Goal: Task Accomplishment & Management: Use online tool/utility

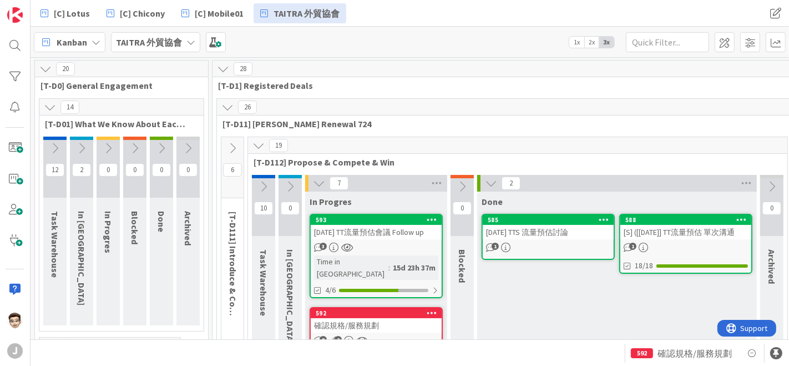
click at [85, 152] on icon at bounding box center [81, 148] width 12 height 12
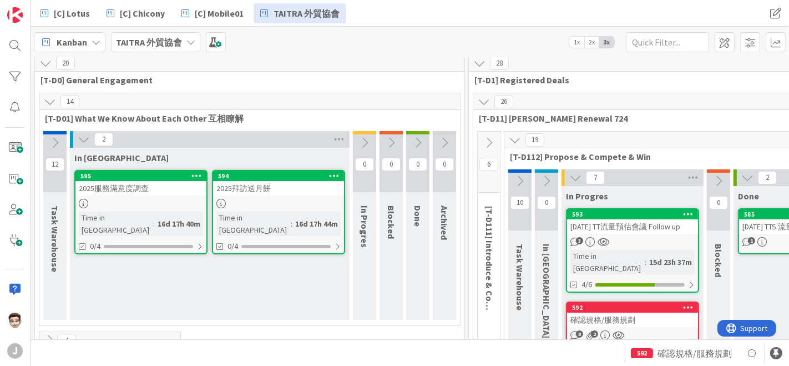
scroll to position [6, 0]
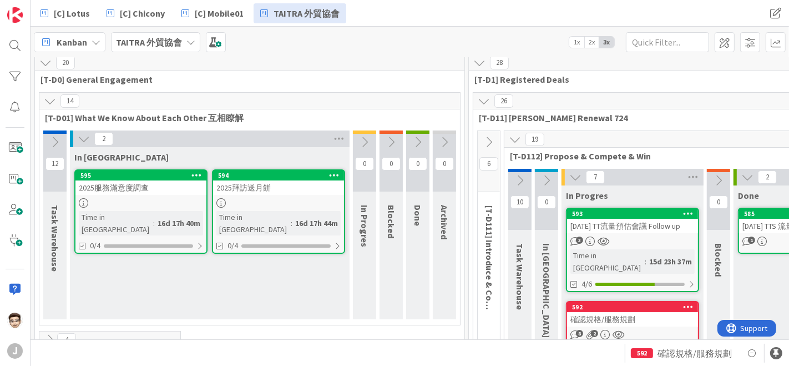
click at [80, 137] on icon at bounding box center [84, 139] width 12 height 12
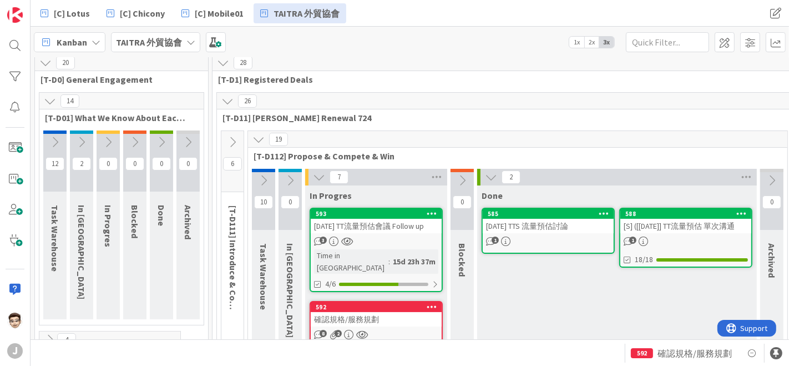
click at [80, 139] on icon at bounding box center [81, 142] width 12 height 12
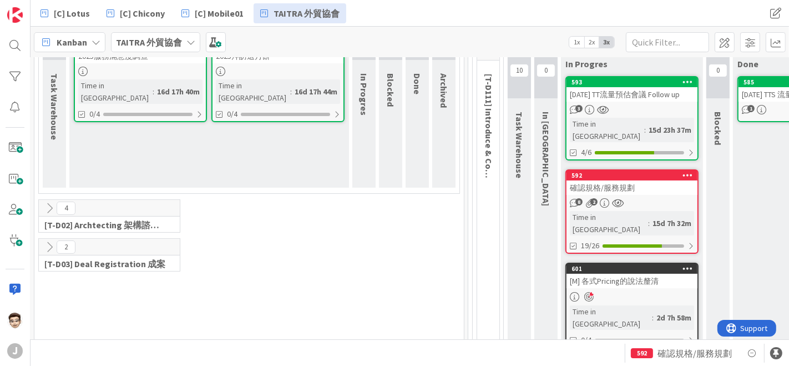
scroll to position [149, 1]
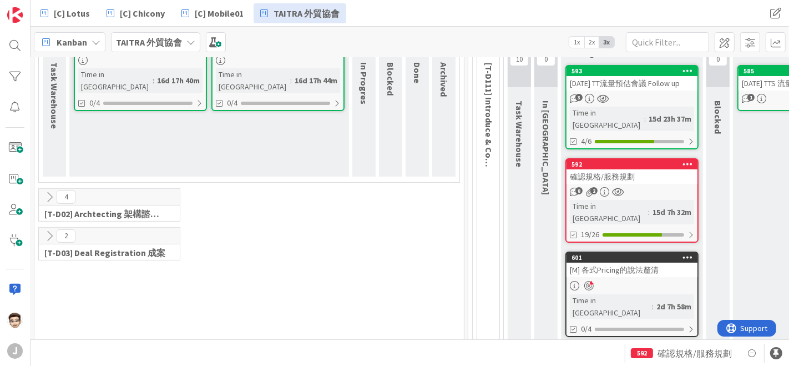
click at [46, 194] on icon at bounding box center [49, 197] width 12 height 12
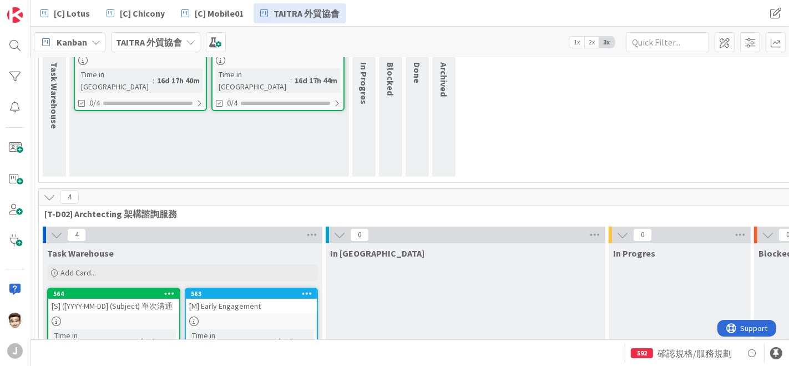
click at [46, 194] on icon at bounding box center [49, 197] width 12 height 12
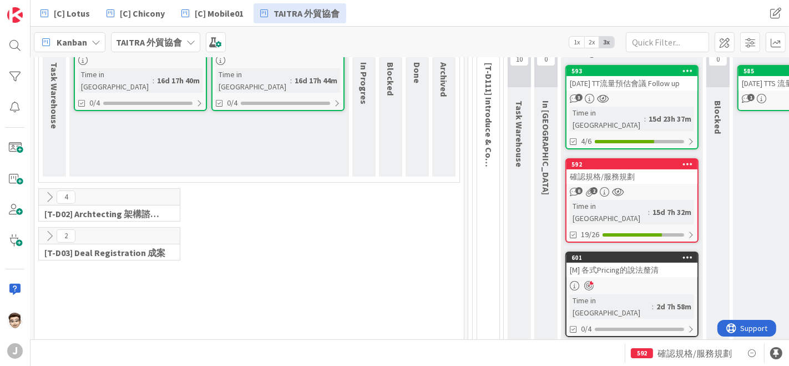
click at [47, 234] on icon at bounding box center [49, 236] width 12 height 12
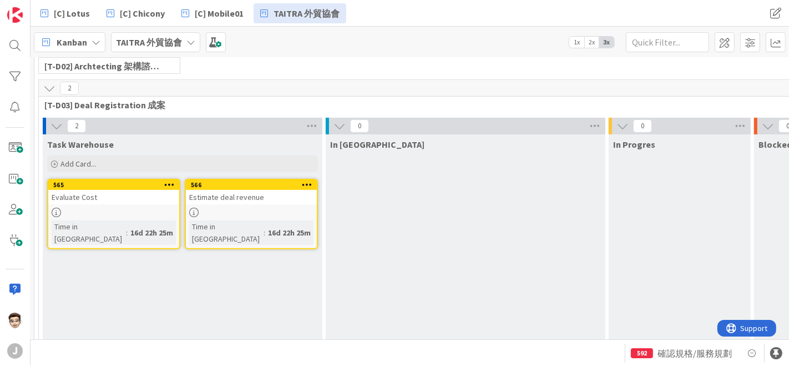
scroll to position [293, 1]
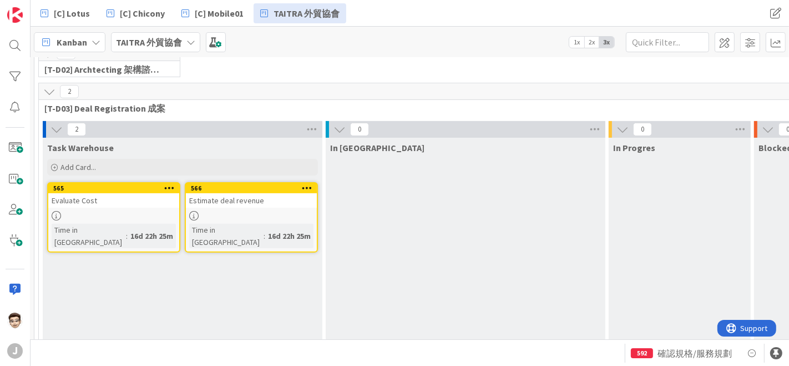
click at [55, 131] on icon at bounding box center [57, 129] width 12 height 12
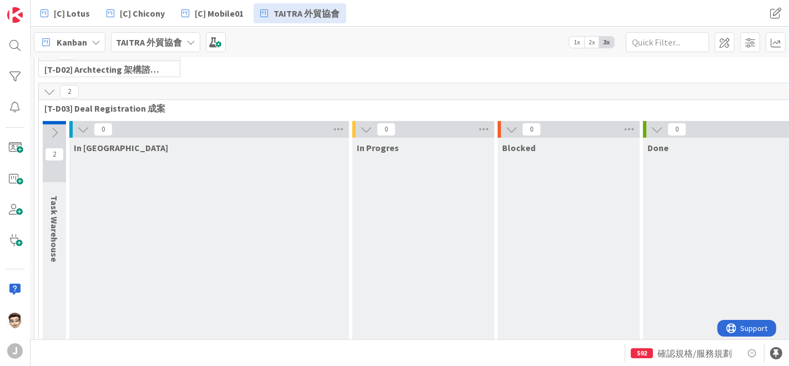
click at [369, 132] on icon at bounding box center [366, 129] width 12 height 12
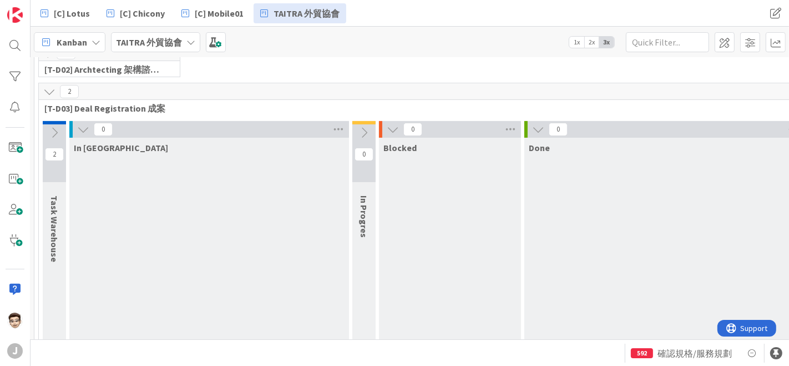
click at [389, 126] on icon at bounding box center [393, 129] width 12 height 12
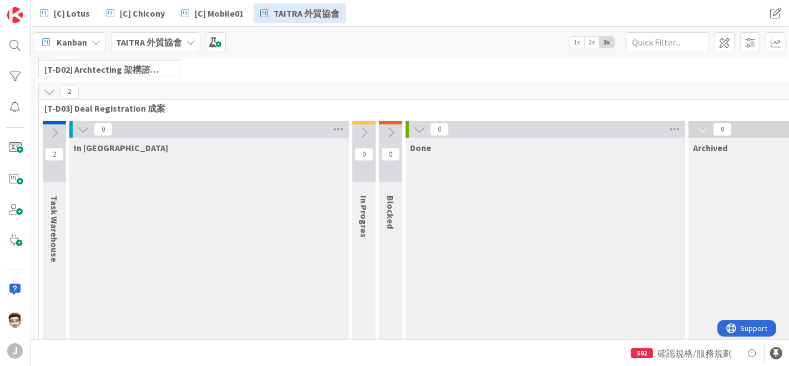
click at [417, 125] on icon at bounding box center [419, 129] width 12 height 12
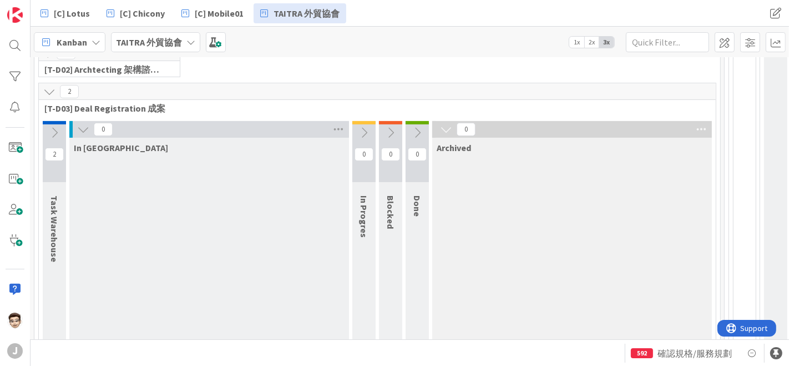
click at [446, 128] on icon at bounding box center [446, 129] width 12 height 12
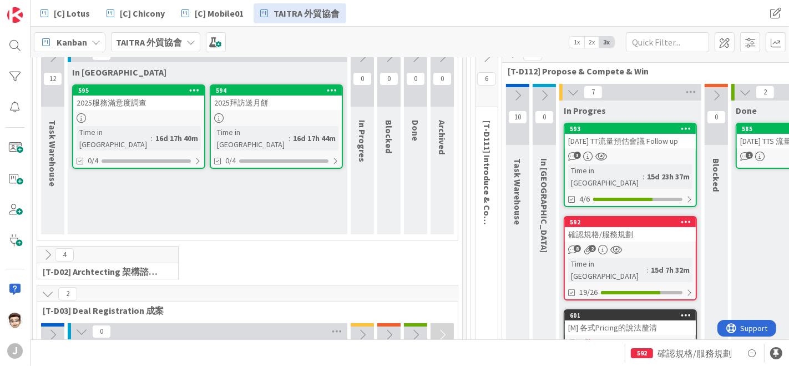
scroll to position [241, 2]
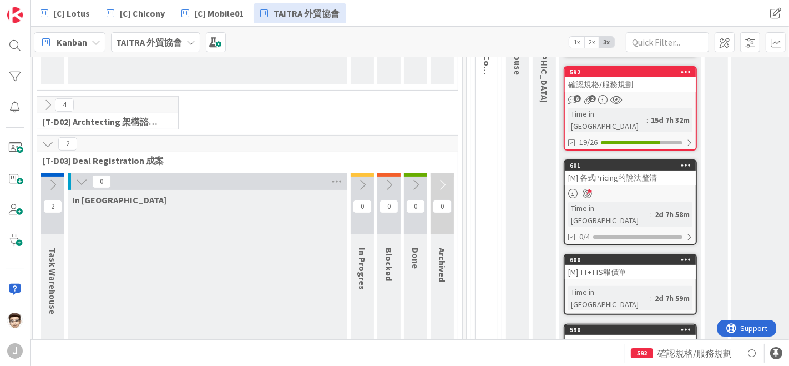
click at [56, 184] on icon at bounding box center [53, 185] width 12 height 12
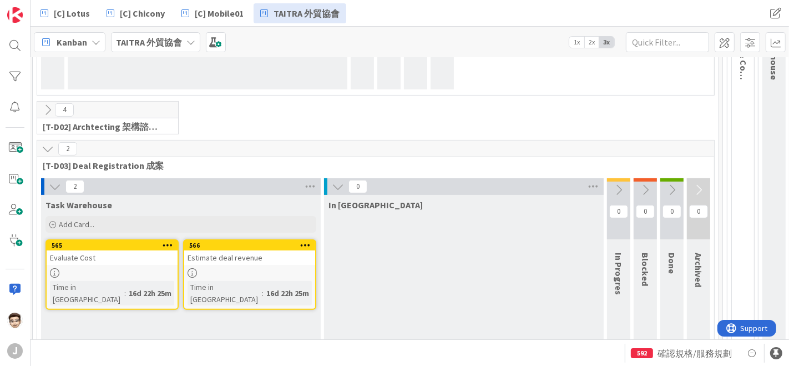
scroll to position [236, 2]
click at [255, 154] on div "2" at bounding box center [375, 148] width 677 height 17
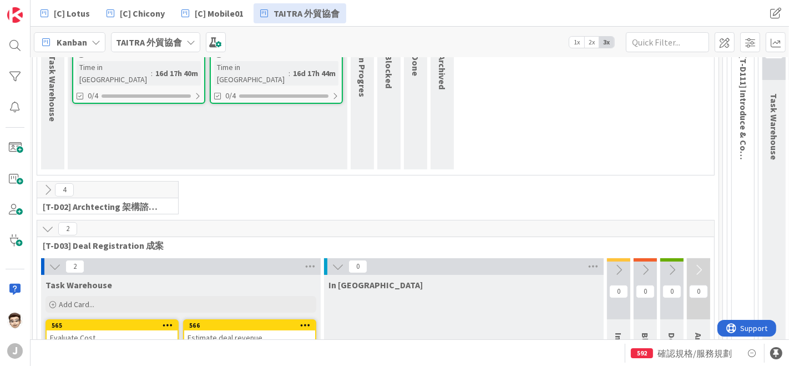
scroll to position [155, 2]
click at [50, 190] on icon at bounding box center [48, 190] width 12 height 12
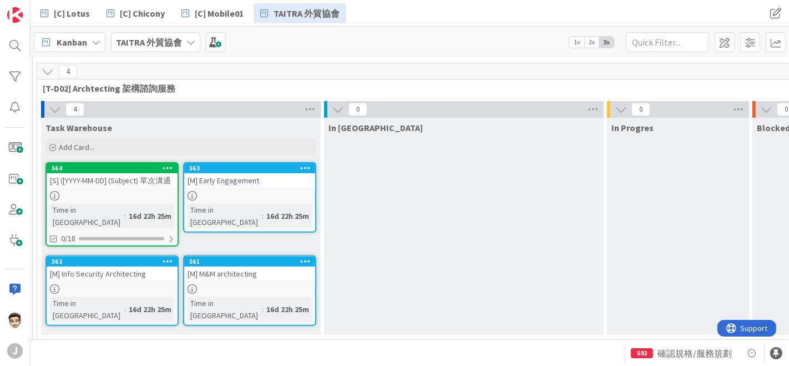
scroll to position [274, 2]
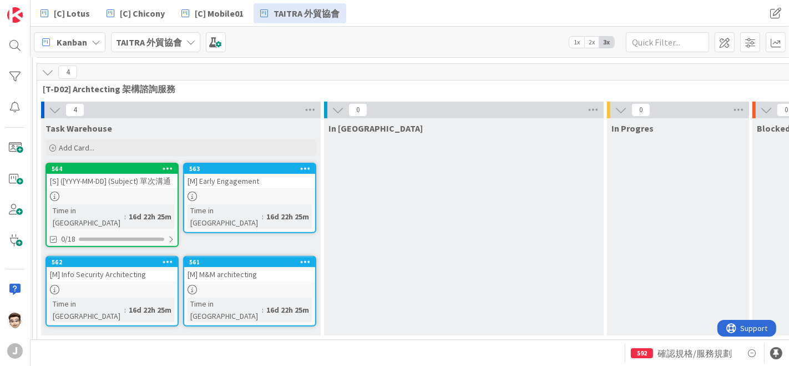
click at [161, 167] on div at bounding box center [168, 169] width 20 height 8
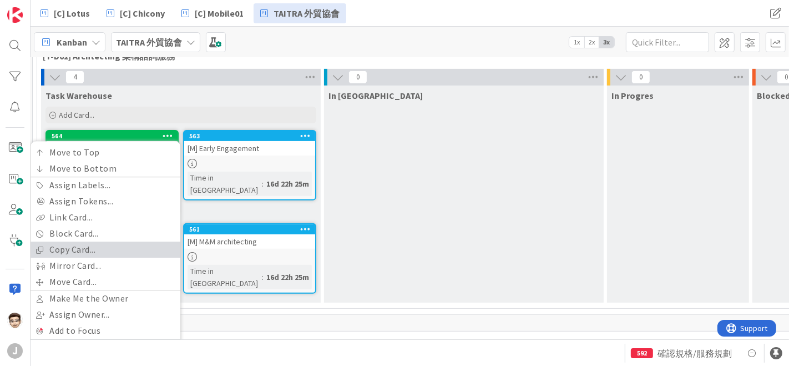
scroll to position [307, 2]
click at [122, 246] on link "Copy Card..." at bounding box center [106, 249] width 150 height 16
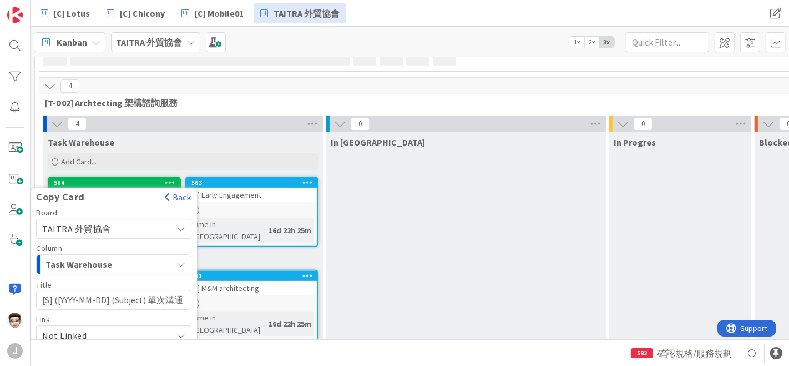
scroll to position [259, 0]
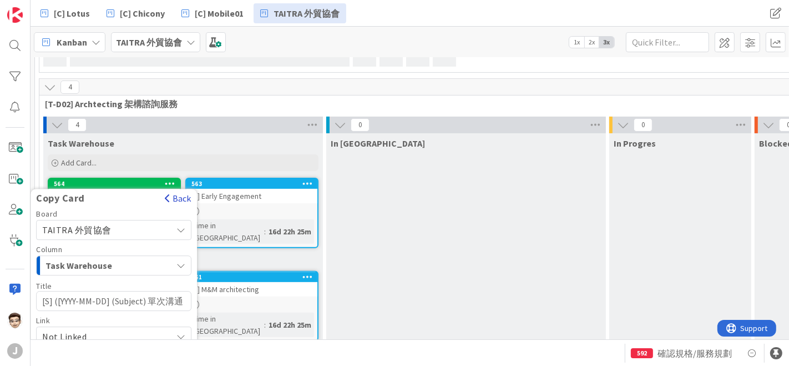
click at [165, 199] on span "button" at bounding box center [168, 198] width 6 height 9
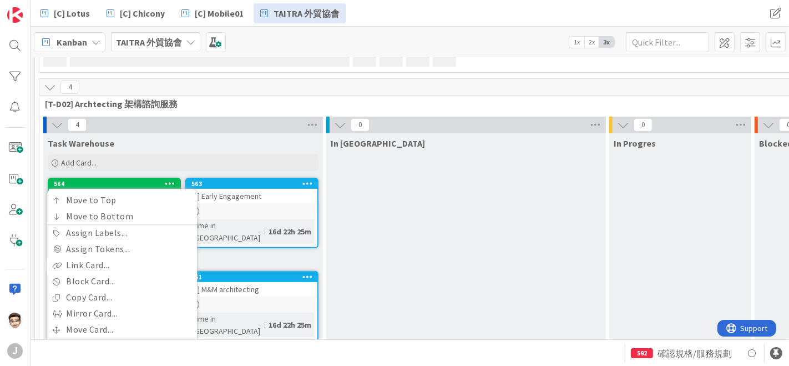
click at [51, 123] on icon at bounding box center [57, 125] width 12 height 12
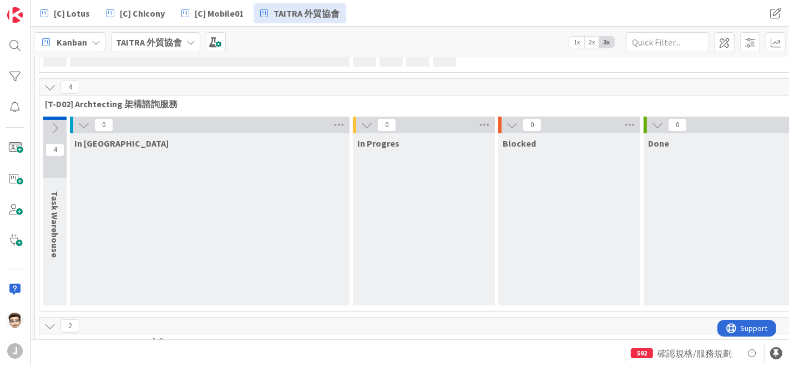
scroll to position [175, 0]
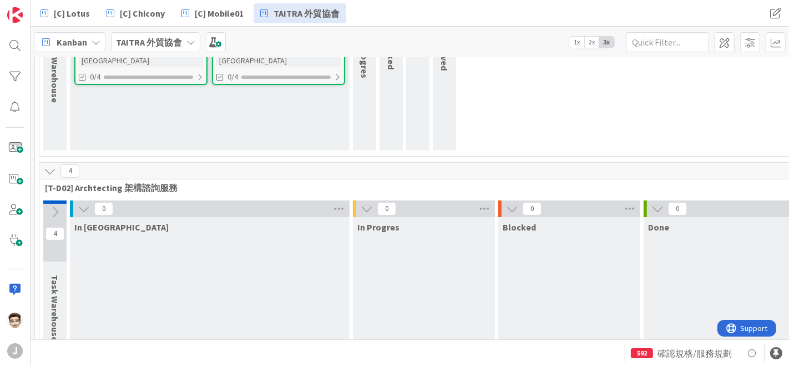
click at [84, 211] on icon at bounding box center [84, 209] width 12 height 12
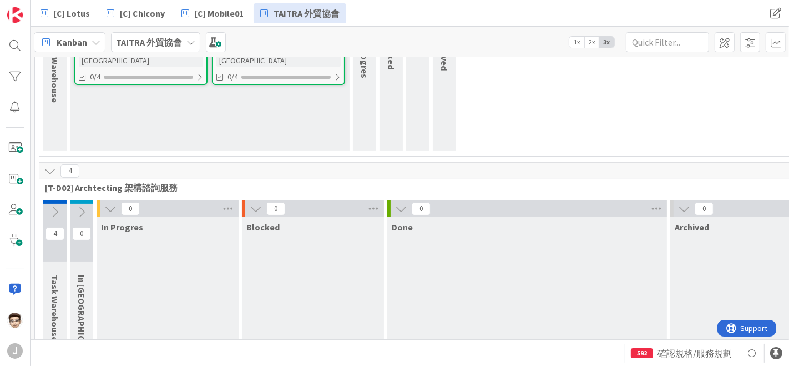
click at [54, 177] on div "4" at bounding box center [496, 171] width 915 height 17
click at [48, 169] on icon at bounding box center [50, 171] width 12 height 12
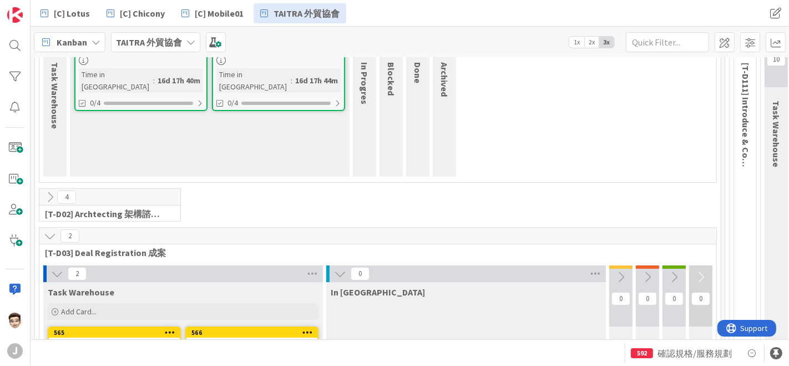
scroll to position [112, 0]
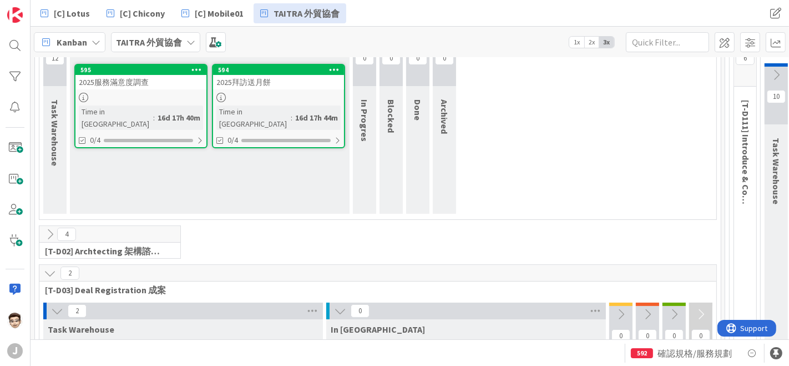
click at [326, 66] on div at bounding box center [334, 70] width 20 height 8
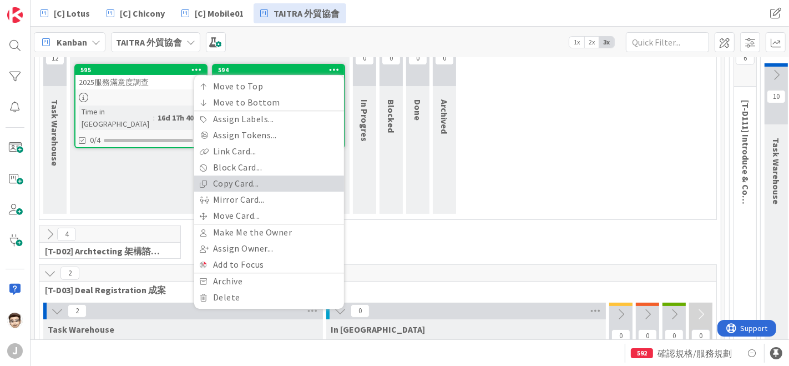
click at [274, 183] on link "Copy Card..." at bounding box center [269, 183] width 150 height 16
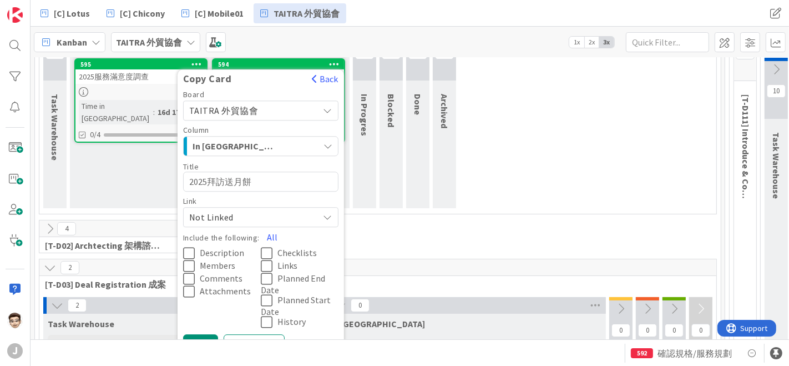
scroll to position [122, 0]
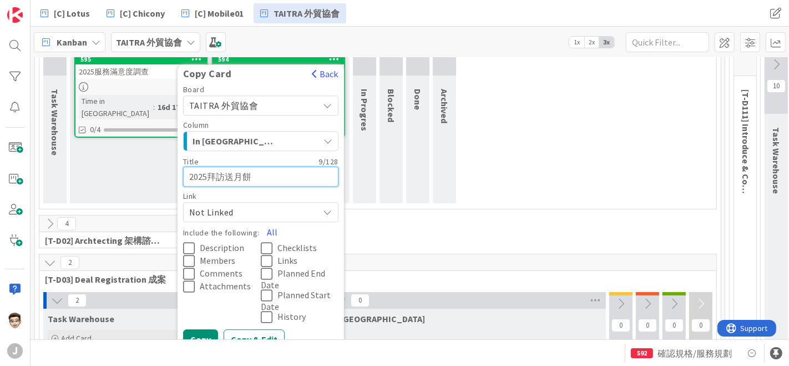
click at [281, 180] on textarea "2025拜訪送月餅" at bounding box center [260, 176] width 155 height 20
type textarea "x"
type textarea "3"
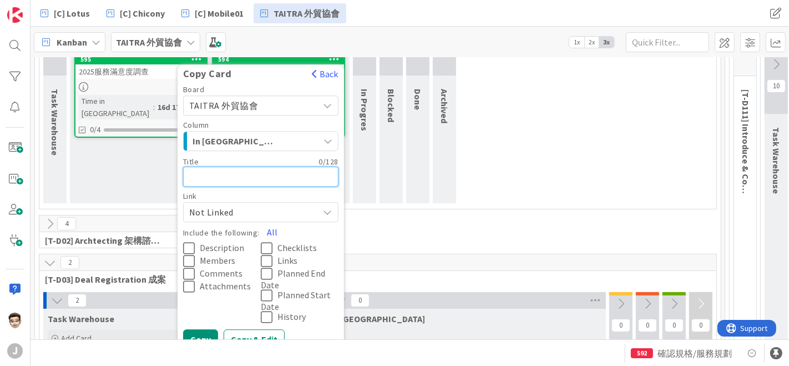
type textarea "x"
type textarea "f"
type textarea "x"
type textarea "fm"
type textarea "x"
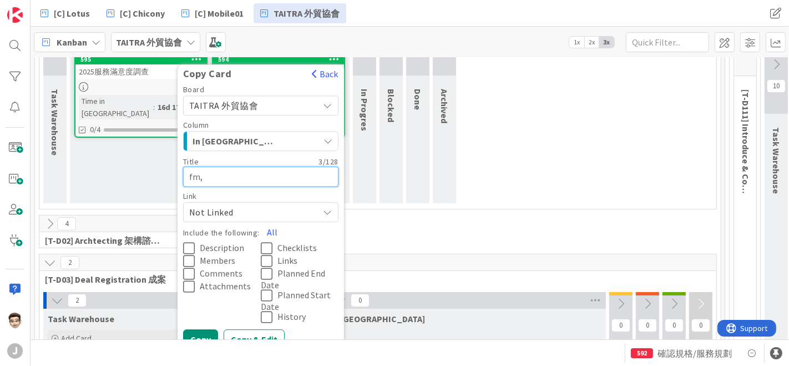
type textarea "fm,4"
type textarea "x"
type textarea "fm,41"
type textarea "x"
type textarea "fm,4"
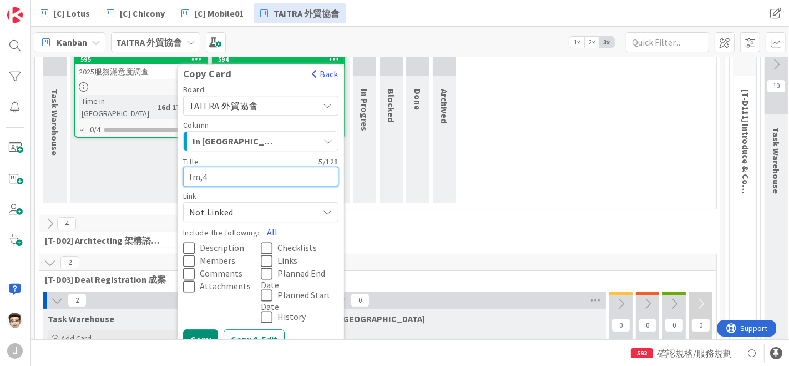
type textarea "x"
type textarea "fm,"
type textarea "x"
type textarea "fm"
type textarea "x"
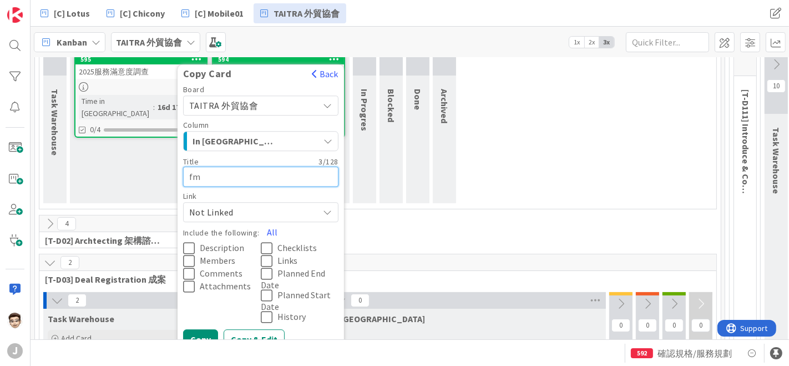
type textarea "f"
type textarea "x"
type textarea "ㄑㄩㄝ"
type textarea "x"
type textarea "卻"
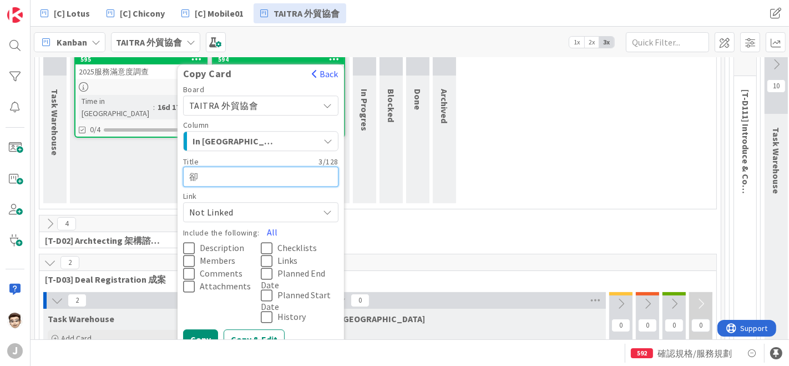
type textarea "x"
type textarea "卻ㄅ"
type textarea "x"
type textarea "確保"
type textarea "x"
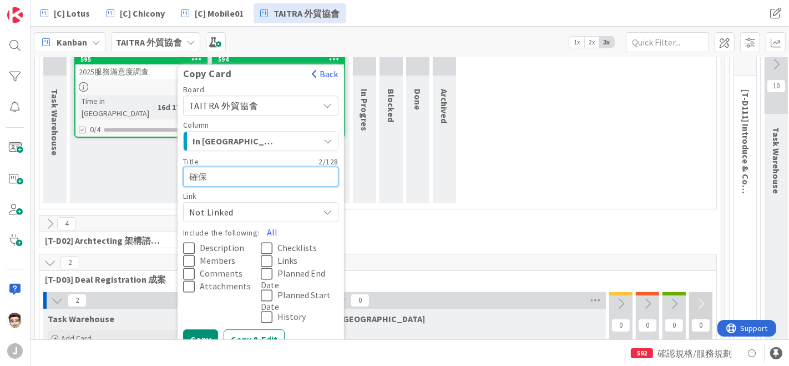
type textarea "確保ㄎ"
type textarea "x"
type textarea "確保克"
type textarea "x"
type textarea "確保克ㄏㄨ"
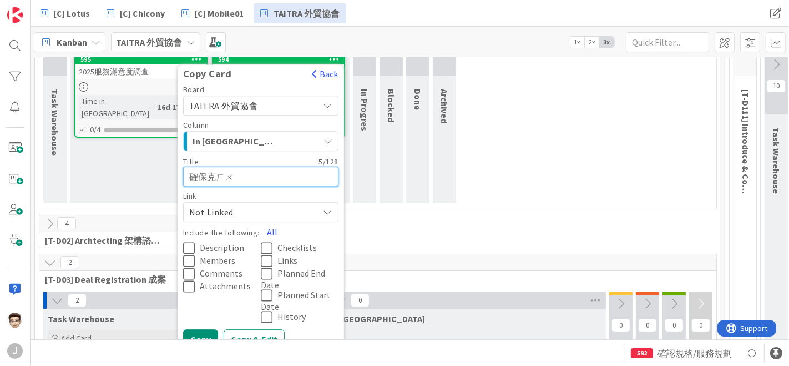
type textarea "x"
type textarea "確保客戶"
type textarea "x"
type textarea "確保客戶ㄇㄞ"
type textarea "x"
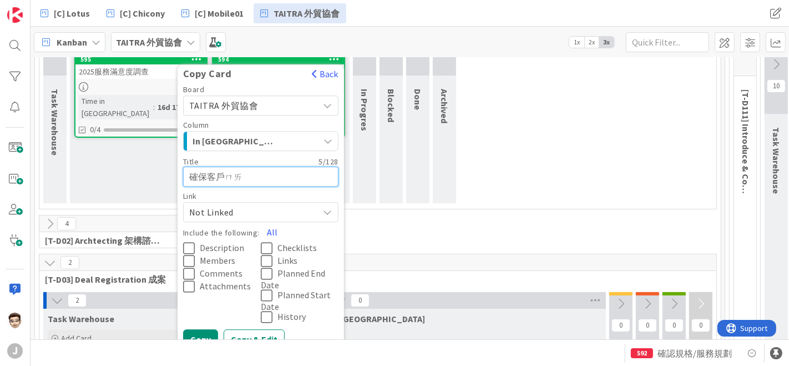
type textarea "確保客戶買"
type textarea "x"
type textarea "確保客戶買ㄉㄜ"
type textarea "x"
type textarea "確保客戶買的"
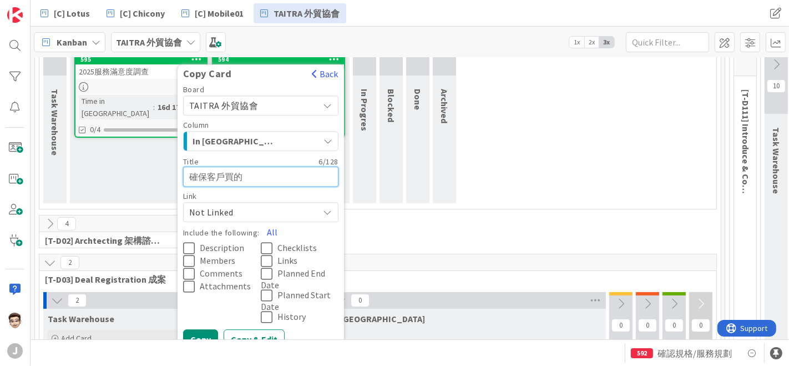
type textarea "x"
type textarea "確保客戶買的ㄉㄠ"
type textarea "x"
type textarea "確保客戶買的到"
type textarea "x"
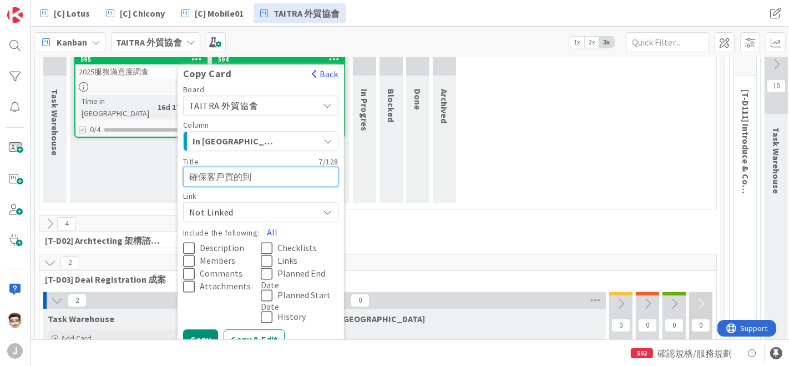
type textarea "確保客戶買的到ㄈ"
type textarea "x"
type textarea "確保客戶買的到ㄈㄨ"
type textarea "x"
type textarea "確保客戶買的到[GEOGRAPHIC_DATA]"
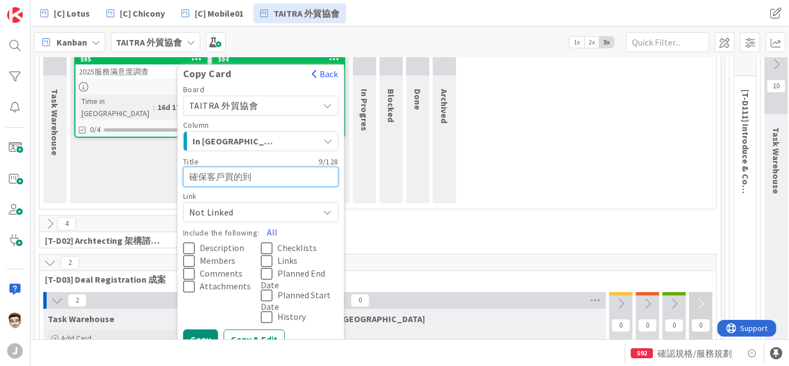
type textarea "x"
type textarea "確保客戶買的到福ㄨ"
type textarea "x"
type textarea "確保客戶買的到服務ㄧ"
type textarea "x"
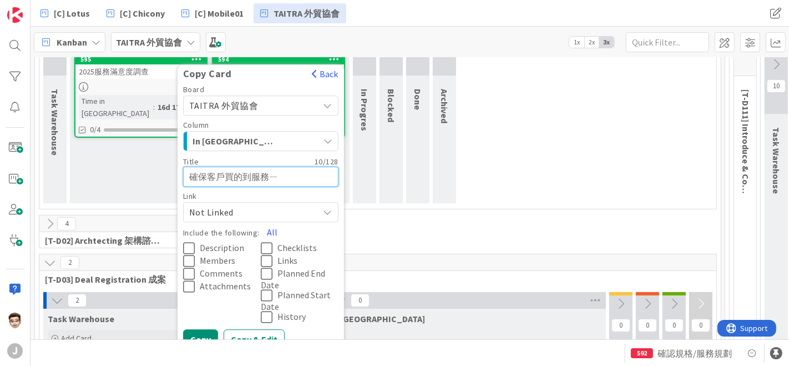
type textarea "確保客戶買的到服務ㄧㄡ"
type textarea "x"
type textarea "確保客戶買的到服務有"
type textarea "x"
type textarea "確保客戶買的到服務有ㄗ"
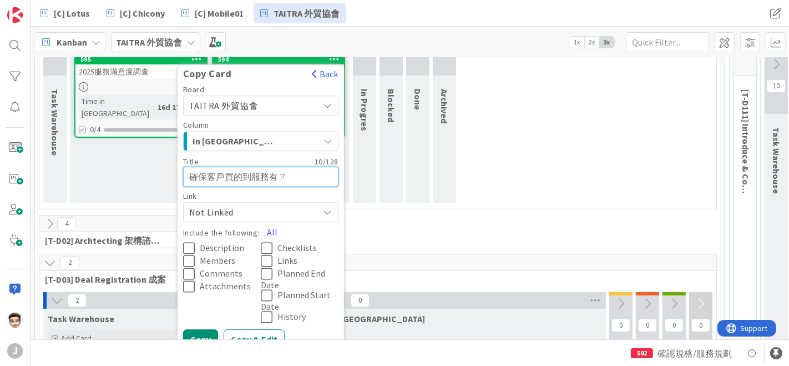
type textarea "x"
type textarea "確保客戶買的到服務有在"
type textarea "x"
type textarea "確保客戶買的到服務有在ㄕ"
type textarea "x"
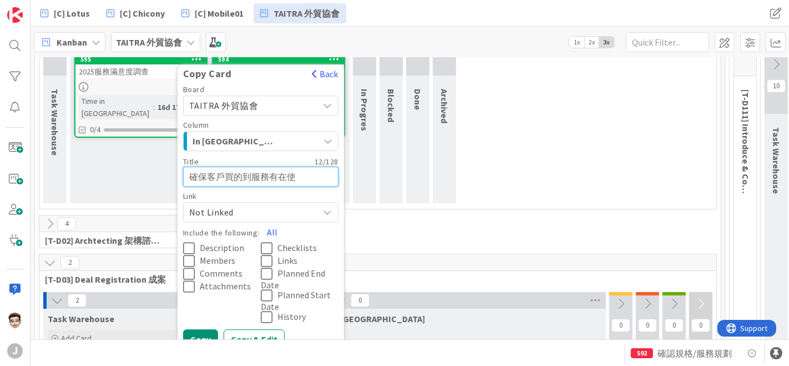
type textarea "確保客戶買的到服務有在使ㄩ"
type textarea "x"
type textarea "確保客戶買的到服務有在使ㄩㄥ"
type textarea "x"
type textarea "確保客戶買的到服務有在使用"
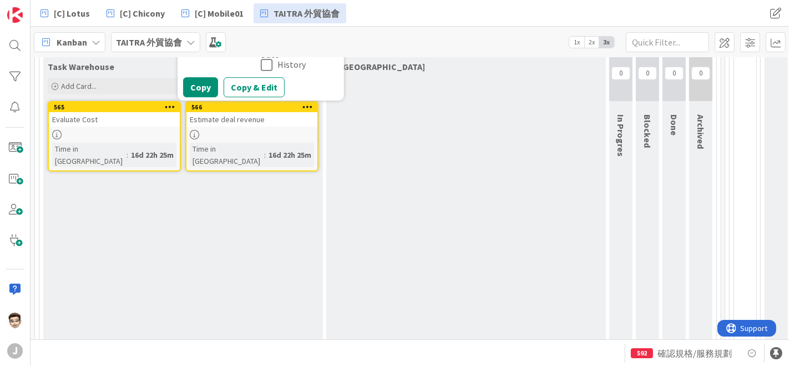
scroll to position [375, 0]
click at [199, 89] on button "Copy" at bounding box center [200, 87] width 35 height 20
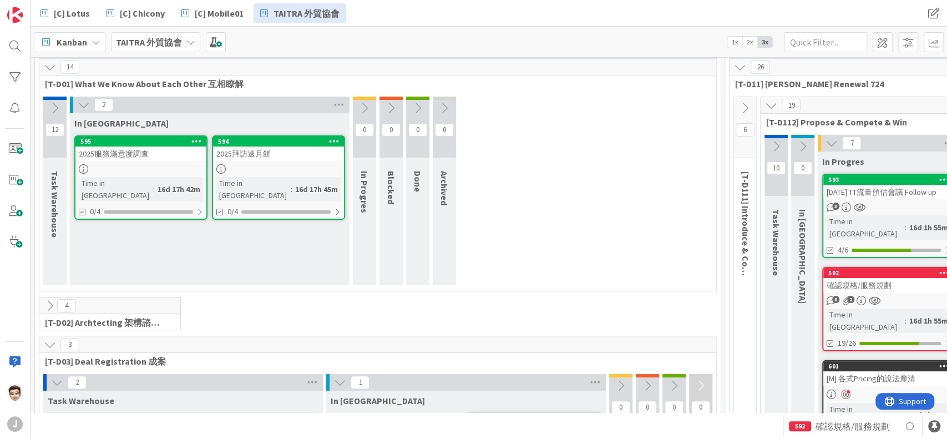
scroll to position [0, 0]
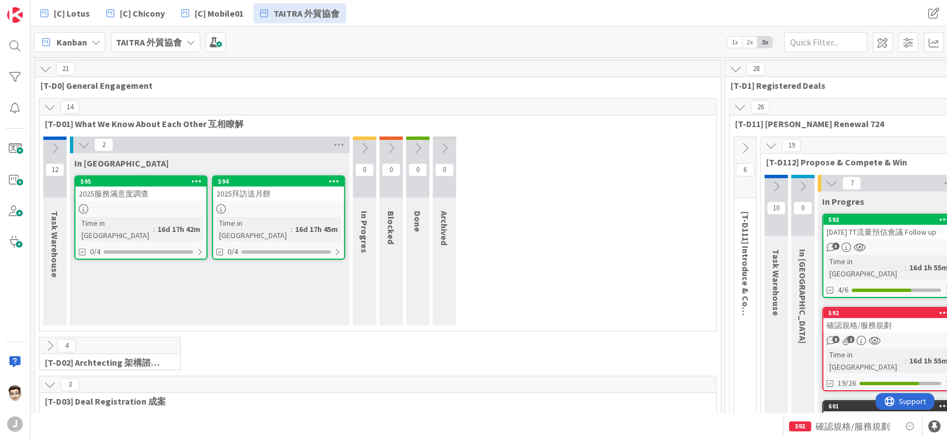
drag, startPoint x: 340, startPoint y: 183, endPoint x: 346, endPoint y: 186, distance: 7.4
click at [346, 186] on div "In Queue 594 Copy Card Back Board TAITRA 外貿協會 Column In Queue Title 13 / 128 確保…" at bounding box center [210, 239] width 280 height 172
click at [330, 181] on icon at bounding box center [334, 181] width 11 height 8
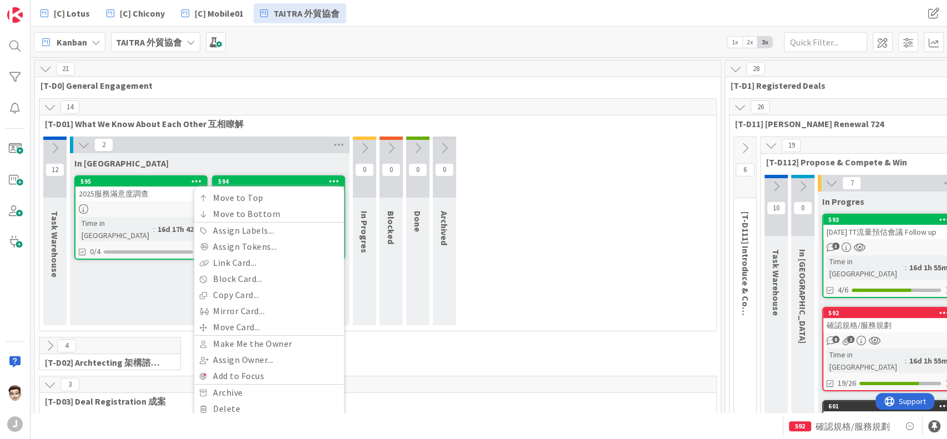
click at [742, 144] on icon at bounding box center [745, 148] width 12 height 12
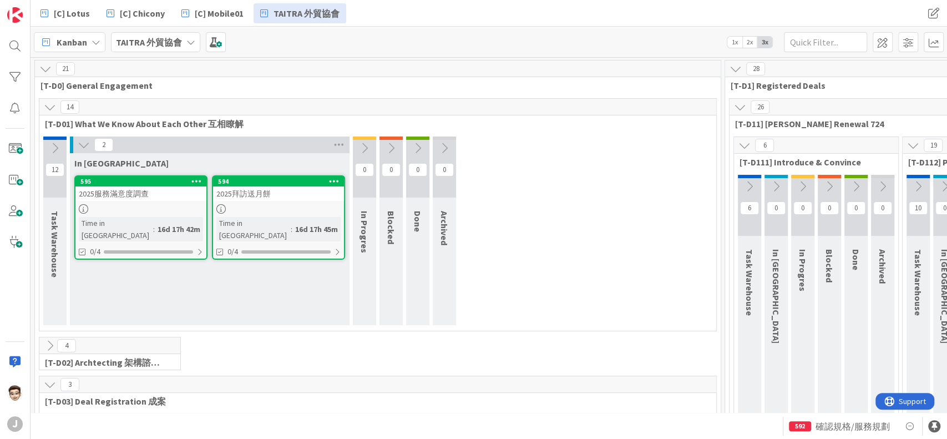
click at [742, 144] on icon at bounding box center [745, 145] width 12 height 12
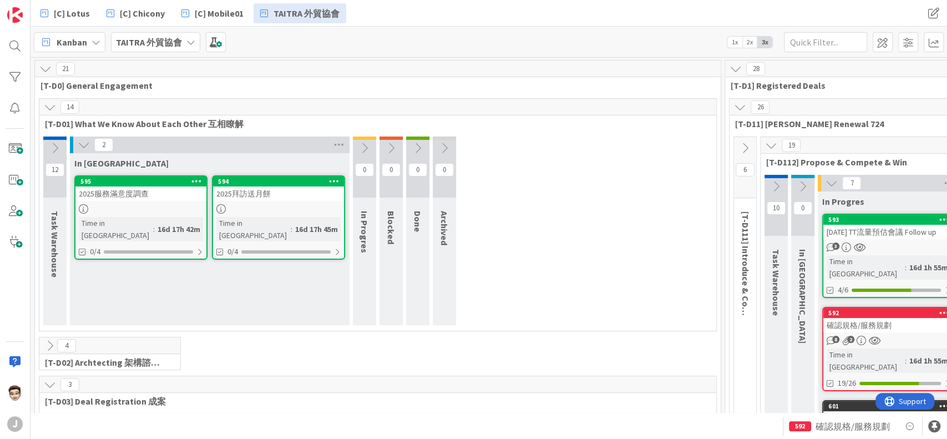
click at [742, 144] on icon at bounding box center [745, 148] width 12 height 12
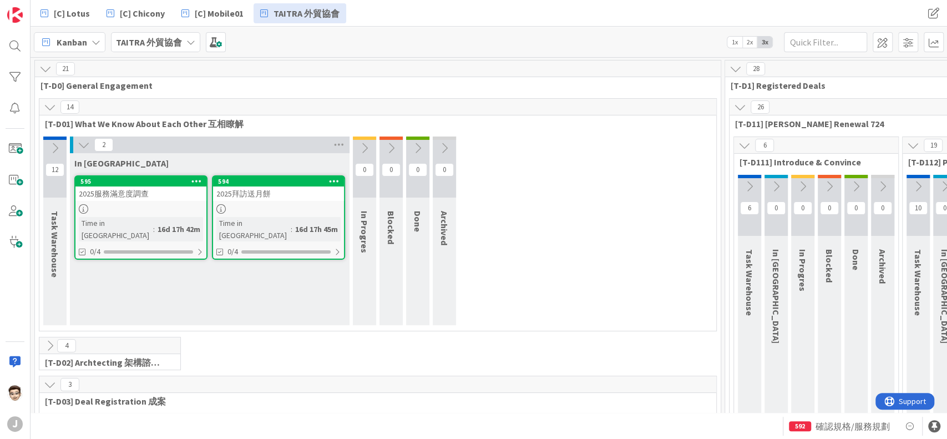
click at [542, 41] on div "Kanban TAITRA 外貿協會 1x 2x 3x" at bounding box center [489, 42] width 917 height 31
click at [479, 48] on div "Kanban TAITRA 外貿協會 1x 2x 3x" at bounding box center [489, 42] width 917 height 31
click at [84, 144] on icon at bounding box center [84, 145] width 12 height 12
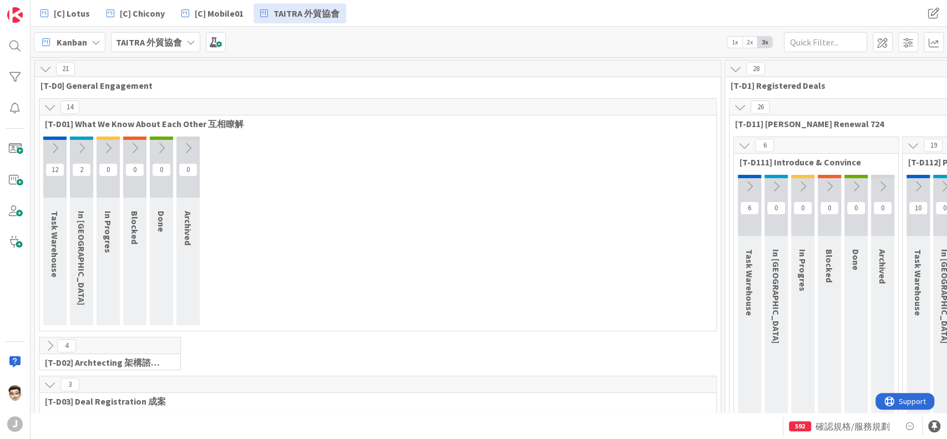
click at [49, 116] on div "14 [T-D01] What We Know About Each Other 互相瞭解" at bounding box center [377, 115] width 677 height 32
click at [51, 111] on icon at bounding box center [50, 107] width 12 height 12
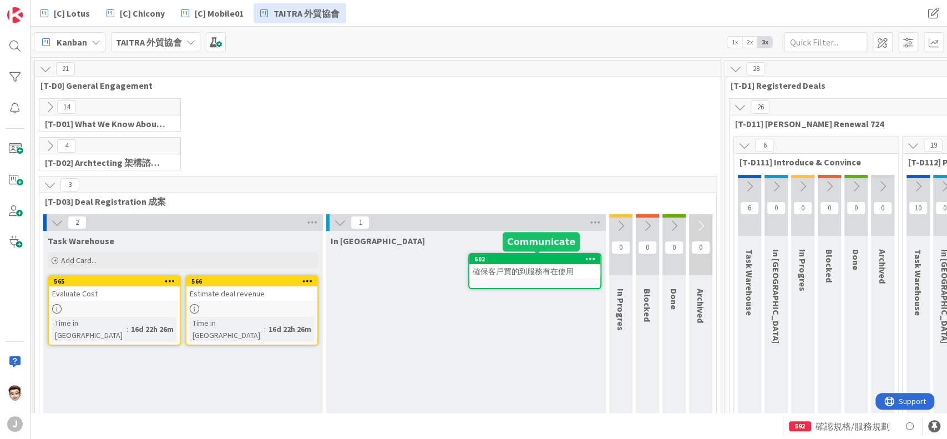
drag, startPoint x: 497, startPoint y: 256, endPoint x: 563, endPoint y: 261, distance: 66.2
click at [563, 261] on div "602" at bounding box center [537, 259] width 126 height 8
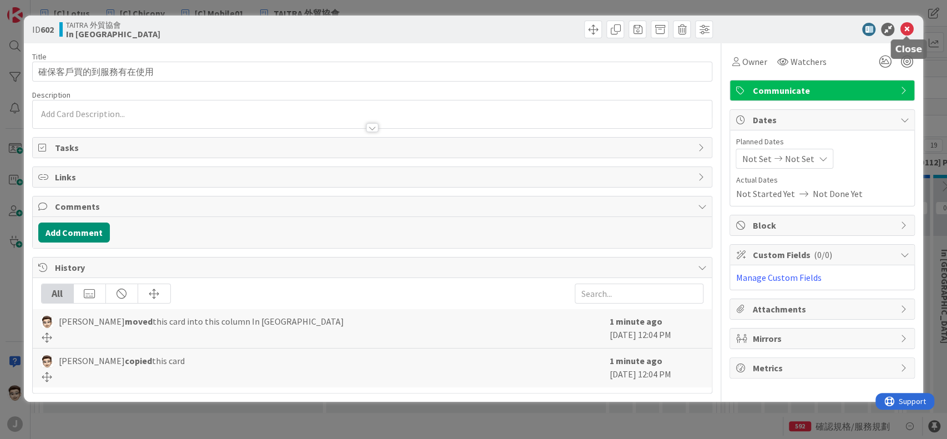
click at [789, 32] on icon at bounding box center [906, 29] width 13 height 13
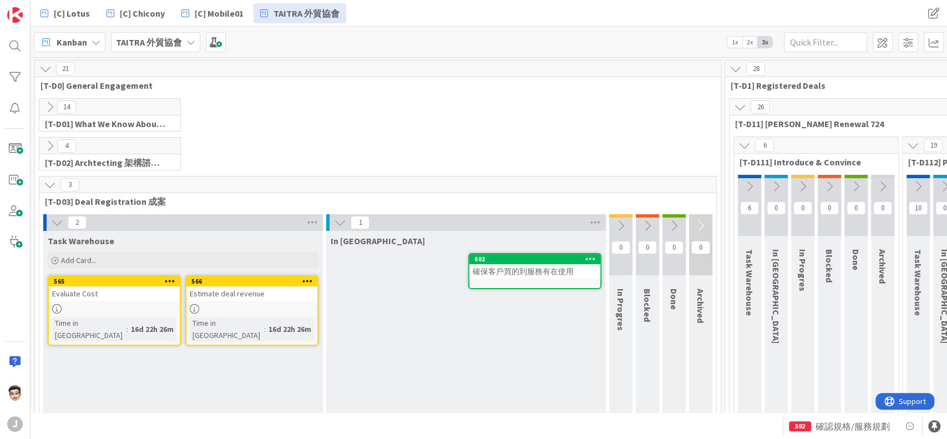
click at [595, 256] on icon at bounding box center [590, 259] width 11 height 8
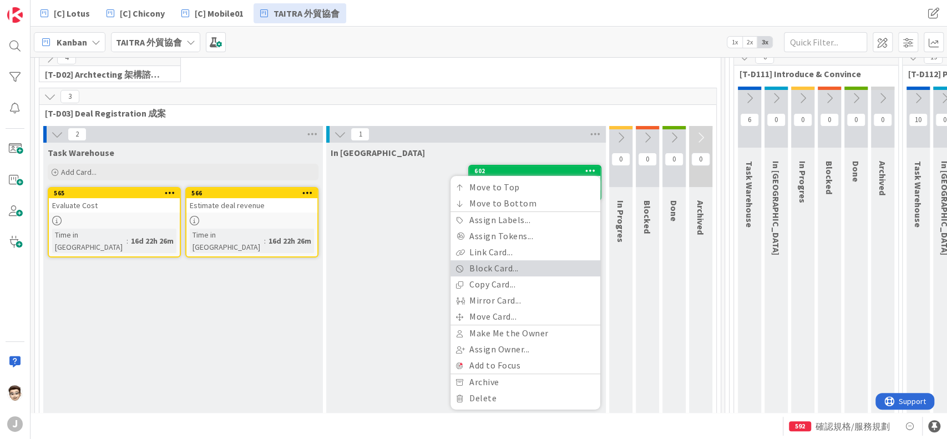
scroll to position [87, 0]
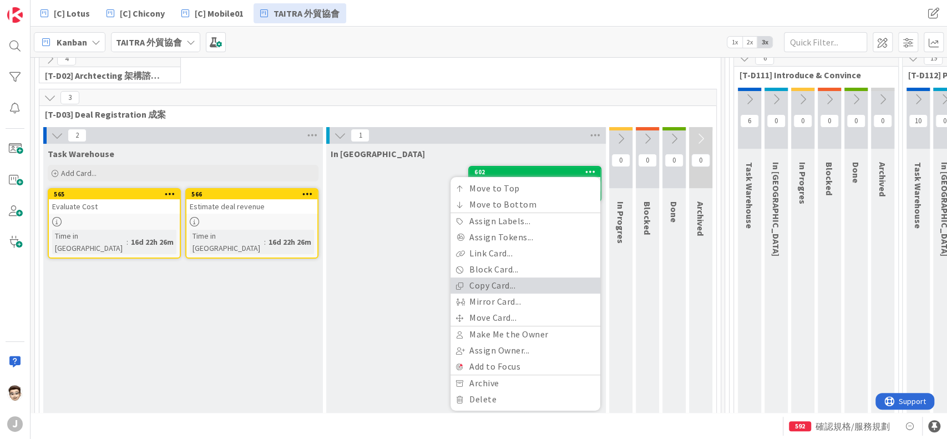
click at [523, 287] on link "Copy Card..." at bounding box center [526, 285] width 150 height 16
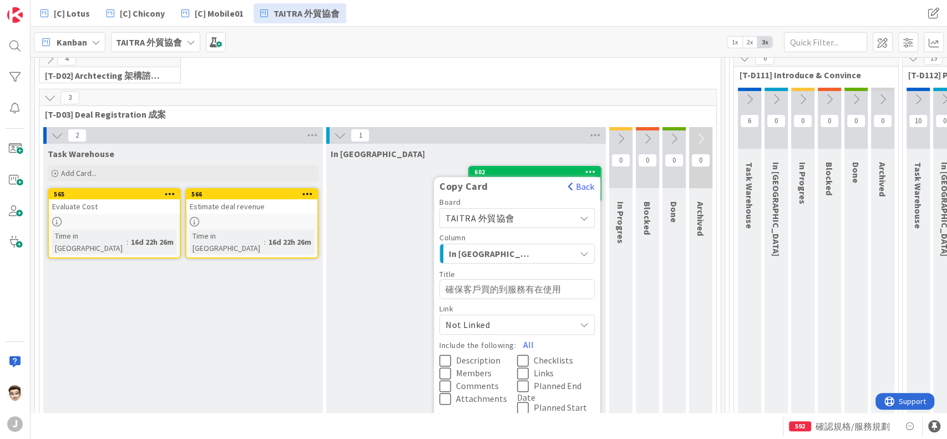
click at [538, 294] on textarea "確保客戶買的到服務有在使用" at bounding box center [517, 289] width 155 height 20
type textarea "x"
type textarea "ˇ"
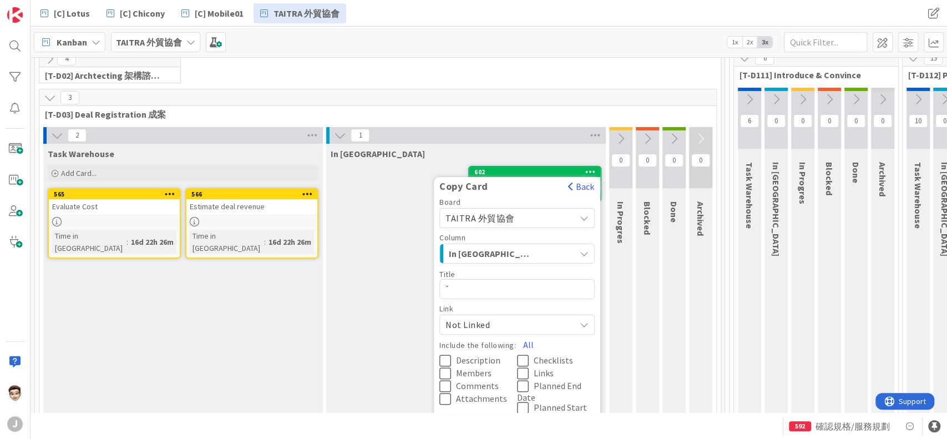
type textarea "x"
type textarea "ㄍㄣ"
type textarea "x"
type textarea "跟"
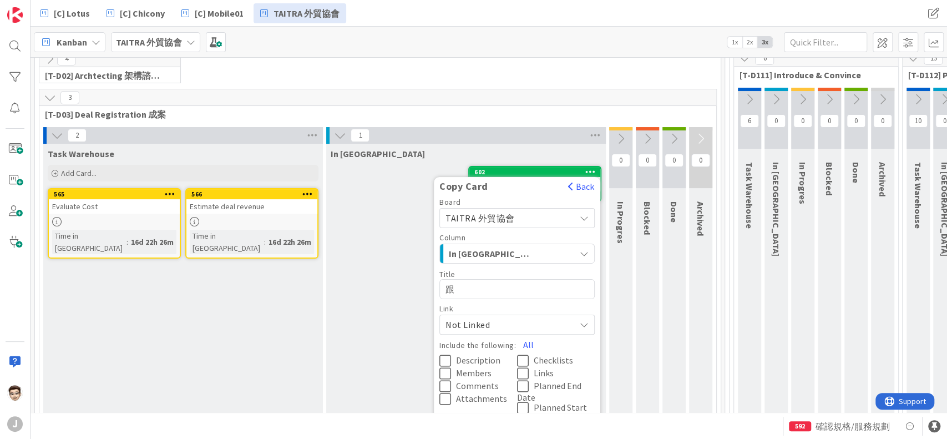
type textarea "x"
type textarea "跟ㄎ"
type textarea "x"
type textarea "跟ㄎㄜ"
type textarea "x"
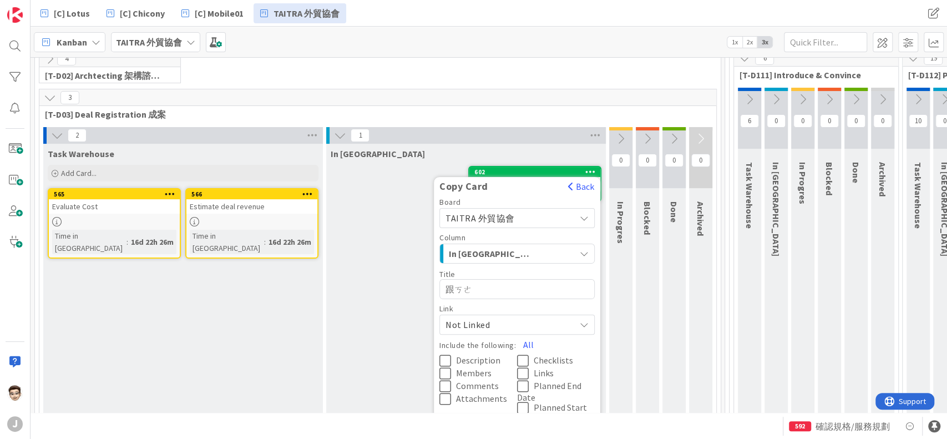
type textarea "跟客"
type textarea "x"
type textarea "跟客ㄏ"
type textarea "x"
type textarea "跟客ㄏㄨ"
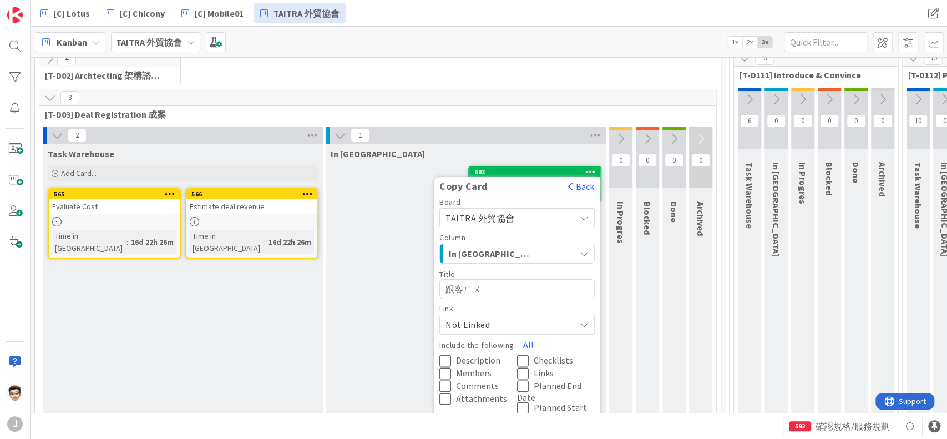
type textarea "x"
type textarea "跟客戶"
type textarea "x"
type textarea "跟客戶ㄊ"
type textarea "x"
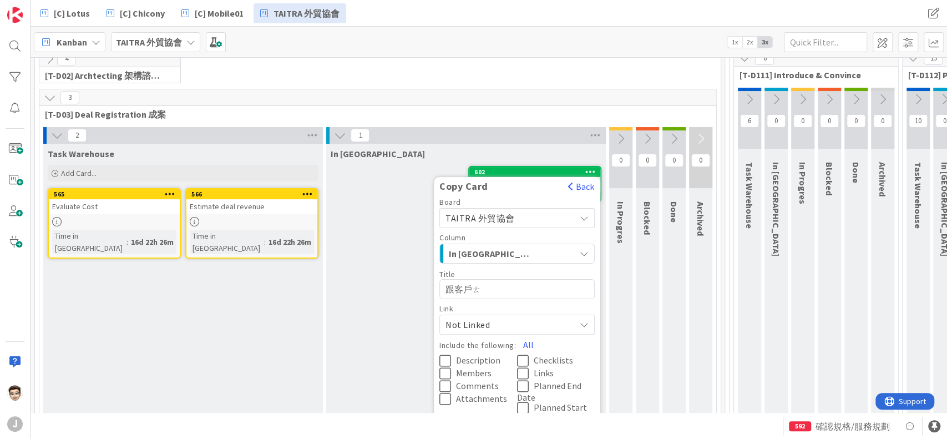
type textarea "跟客戶ㄊㄠ"
type textarea "x"
type textarea "跟客戶討"
type textarea "x"
type textarea "跟客戶討ㄌㄨ"
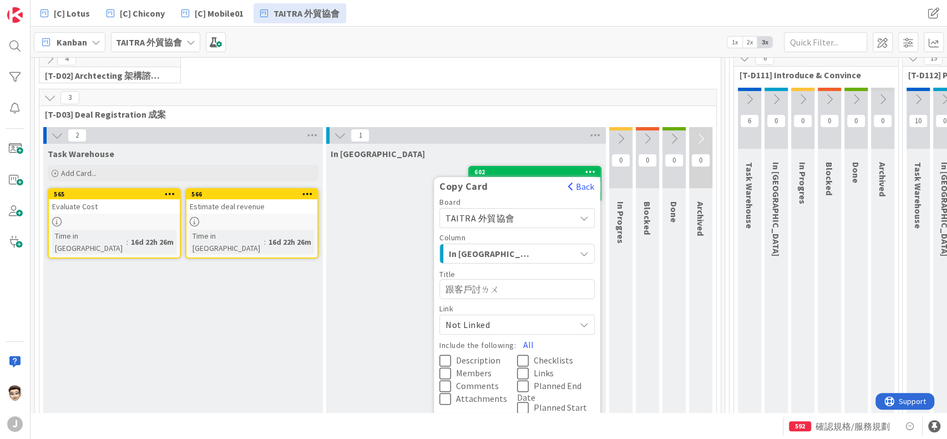
type textarea "x"
type textarea "跟客戶討ㄌㄨㄣ"
type textarea "x"
type textarea "跟客戶討論ㄅ"
type textarea "x"
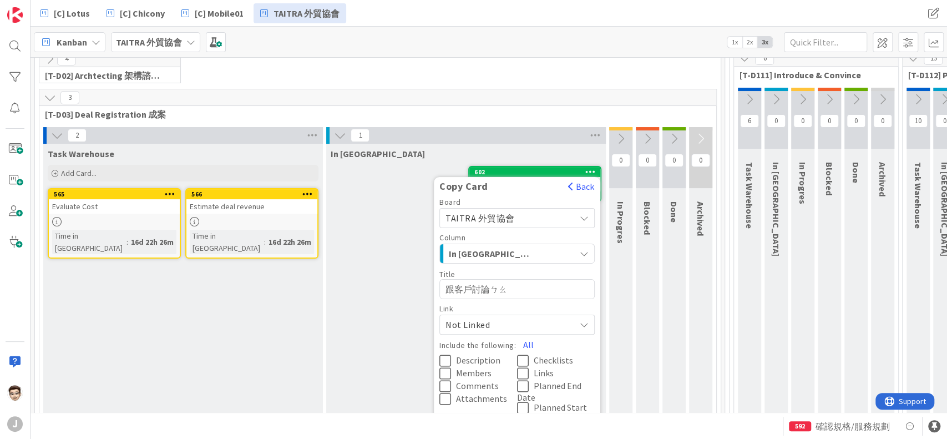
type textarea "跟客戶討論報"
type textarea "x"
type textarea "跟客戶討論報ㄐㄧ"
type textarea "x"
type textarea "跟客戶討論報價"
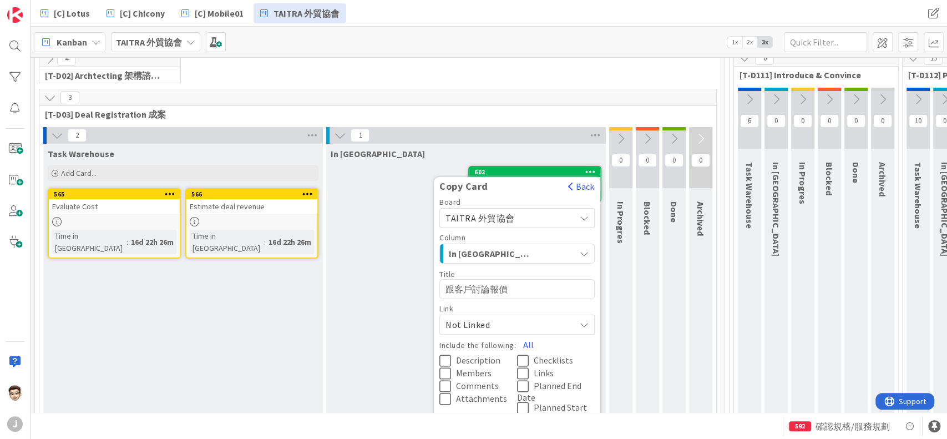
type textarea "x"
type textarea "跟客戶討論報價ㄑ"
type textarea "x"
type textarea "跟客戶討論報價ㄑㄧ"
type textarea "x"
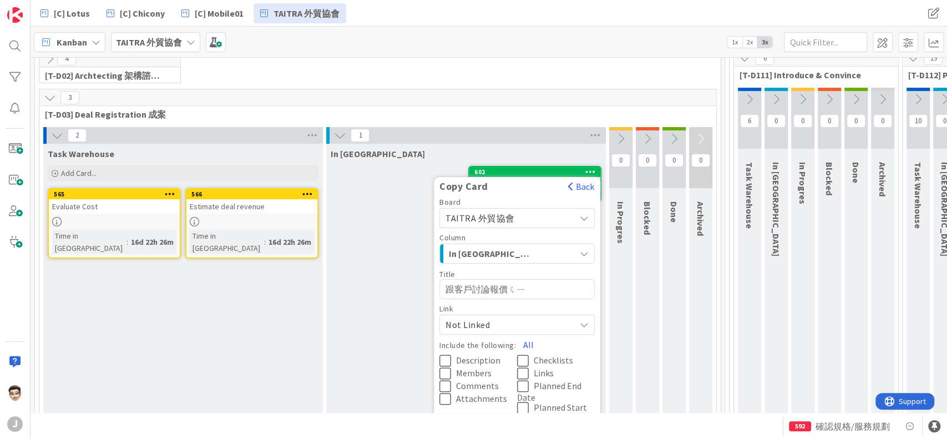
type textarea "跟客戶討論報價ㄑㄧㄢ"
type textarea "x"
type textarea "跟客戶討論報價前"
type textarea "x"
type textarea "跟客戶討論報價前ㄧ"
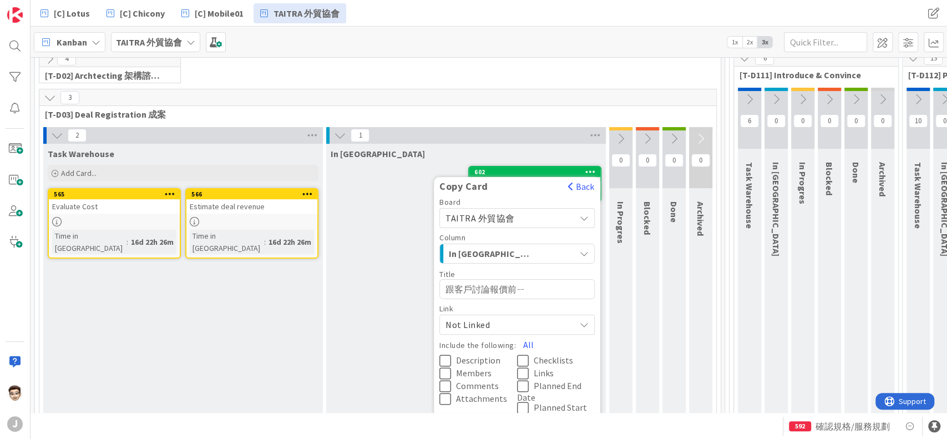
type textarea "x"
type textarea "跟客戶討論報價前應"
type textarea "x"
type textarea "跟客戶討論報價前應ㄒ"
type textarea "x"
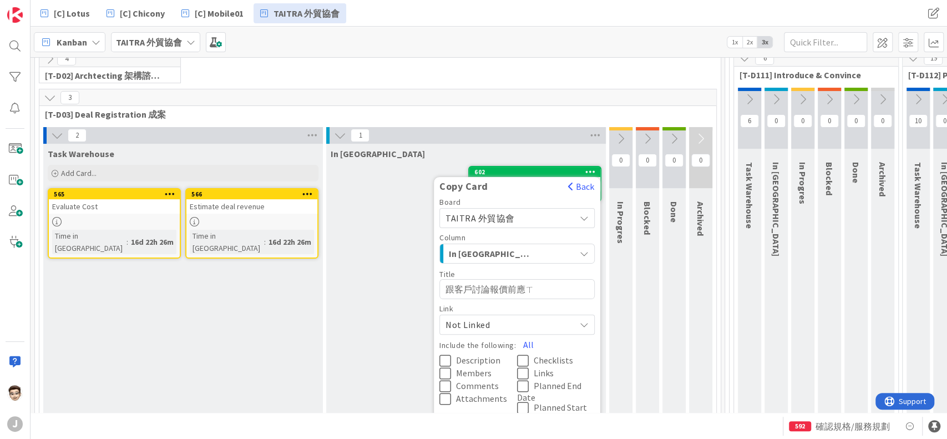
type textarea "跟客戶討論報價前應ㄒㄧ"
type textarea "x"
type textarea "跟客戶討論報價前應ㄒㄧㄢ"
type textarea "x"
type textarea "跟客戶討論報價前應先"
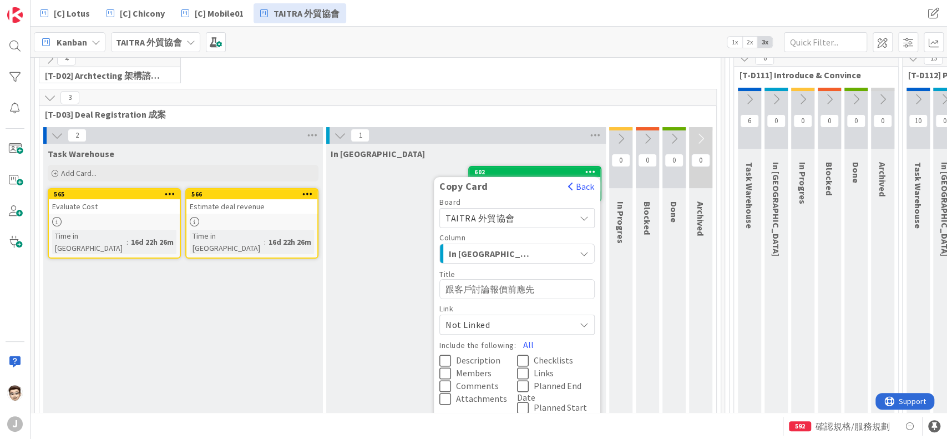
type textarea "x"
type textarea "跟客戶討論報價前應先R"
type textarea "x"
type textarea "跟客戶討論報價前應先Re"
type textarea "x"
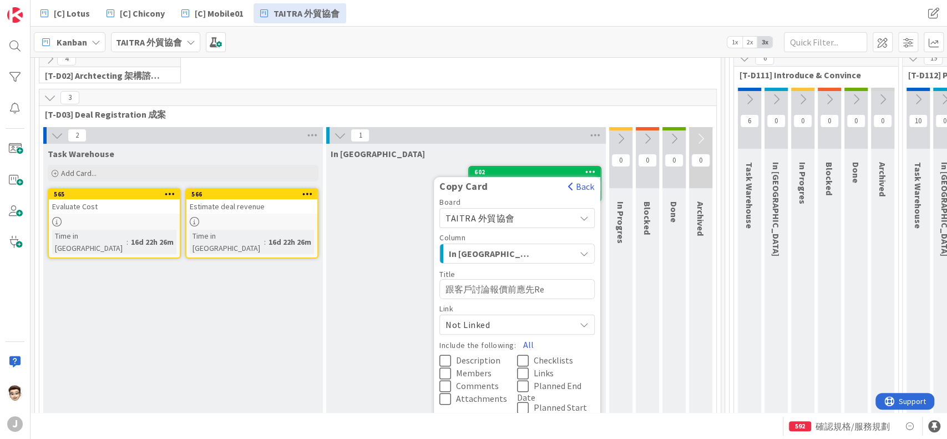
type textarea "跟客戶討論報價前應先Rev"
type textarea "x"
type textarea "跟客戶討論報價前應先Revi"
type textarea "x"
type textarea "跟客戶討論報價前應先[PERSON_NAME]"
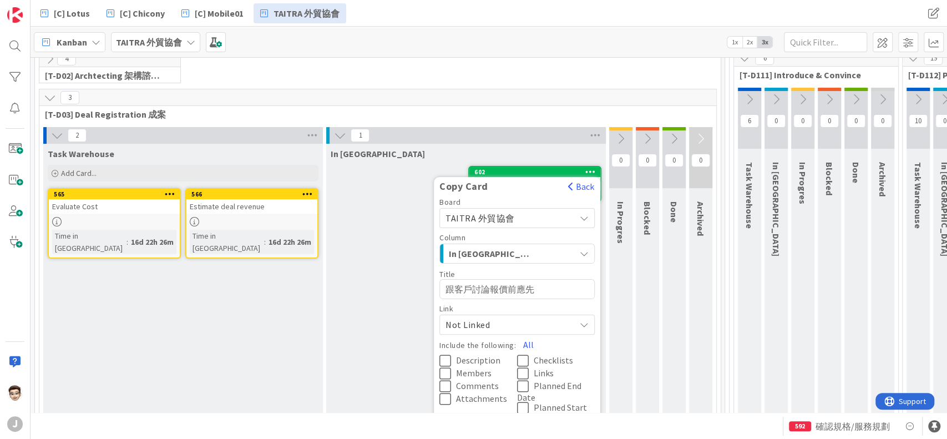
type textarea "x"
type textarea "跟客戶討論報價前應先Review"
type textarea "x"
type textarea "跟客戶討論報價前應先Review ˇ"
type textarea "x"
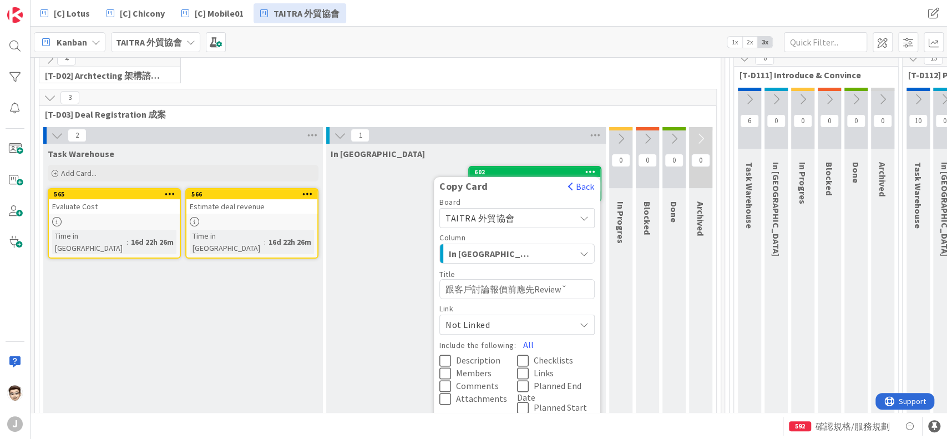
type textarea "跟客戶討論報價前應先Review"
type textarea "x"
type textarea "跟客戶討論報價前應先Review ㄍ"
type textarea "x"
type textarea "跟客戶討論報價前應先Review ㄍㄨ"
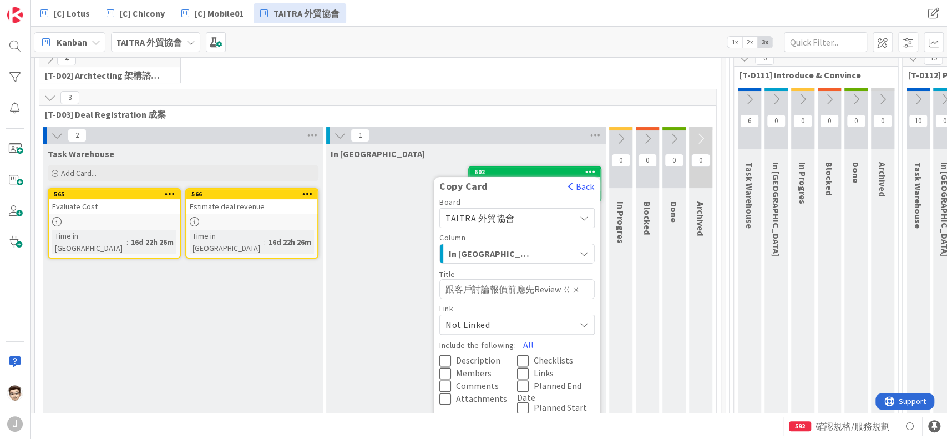
type textarea "x"
type textarea "跟客戶討論報價前應先Review 過"
type textarea "x"
type textarea "跟客戶討論報價前應先Review 過ㄑㄩ"
type textarea "x"
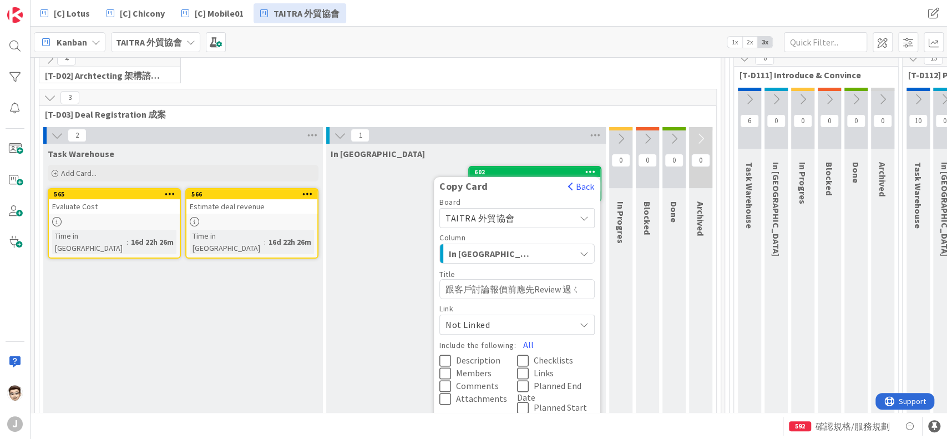
type textarea "跟客戶討論報價前應先Review 過去"
type textarea "x"
type textarea "跟客戶討論報價前應先Review 過去一"
type textarea "x"
type textarea "跟客戶討論報價前應先Review 過去一ㄋ"
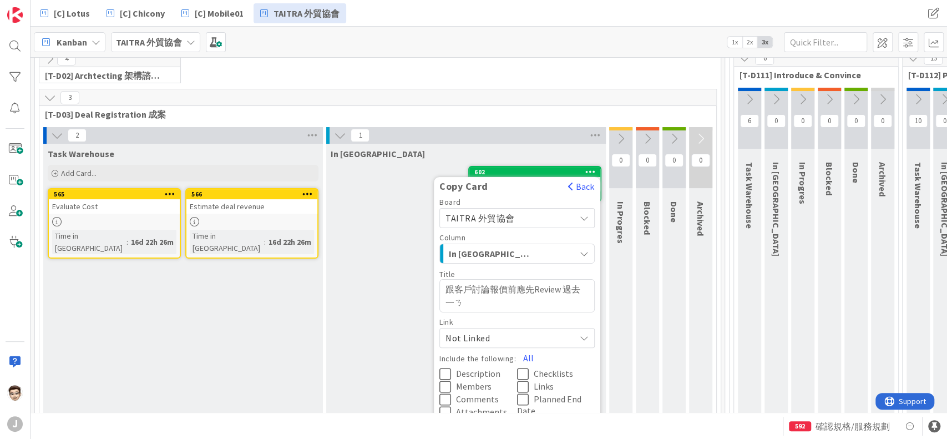
type textarea "x"
type textarea "跟客戶討論報價前應先Review 過去一ㄋㄧ"
type textarea "x"
type textarea "跟客戶討論報價前應先Review 過去一ㄋㄧㄢ"
type textarea "x"
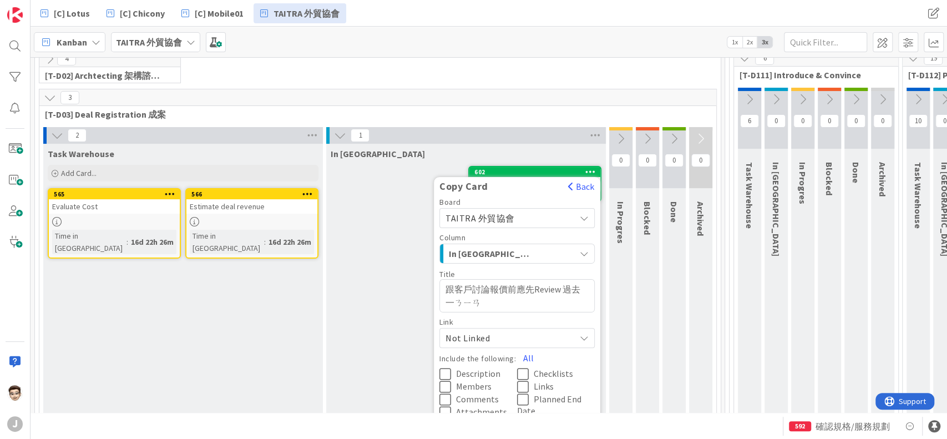
type textarea "跟客戶討論報價前應先Review 過去一年"
type textarea "x"
type textarea "跟客戶討論報價前應先Review 過去一年ㄜ"
type textarea "x"
type textarea "跟客戶討論報價前應先Review 過去一年ㄉㄜ"
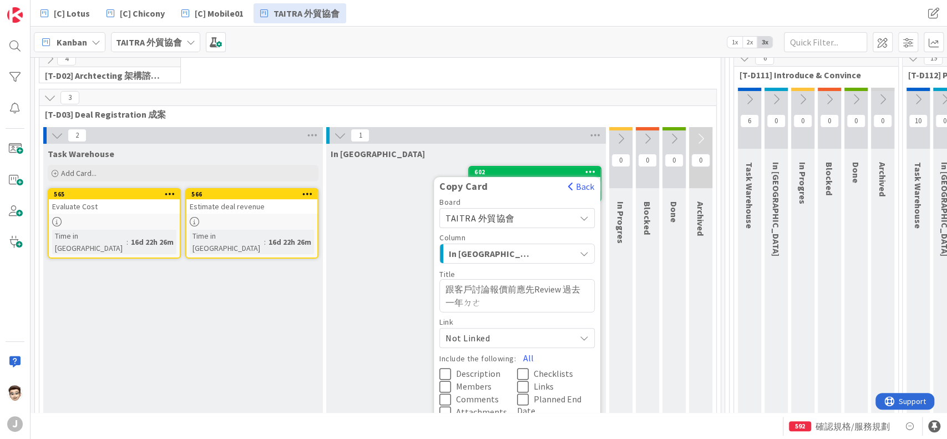
type textarea "x"
type textarea "跟客戶討論報價前應先Review 過去一年的T"
type textarea "x"
type textarea "跟客戶討論報價前應先Review 過去一年的Tㄛ"
type textarea "x"
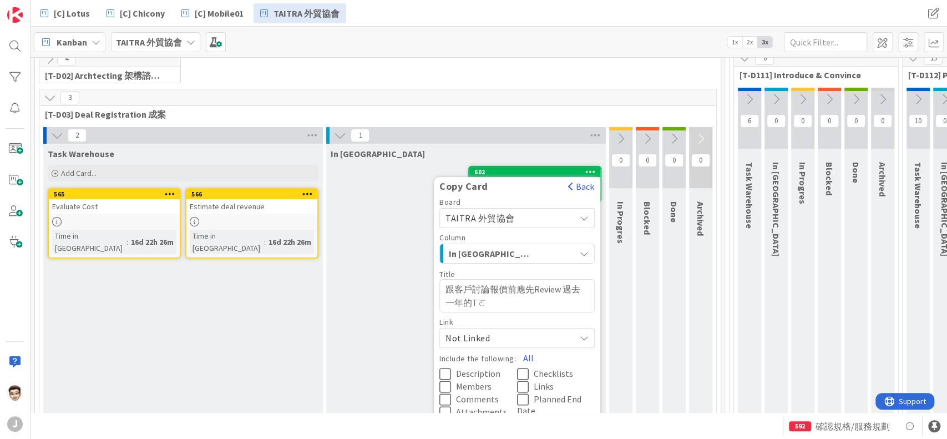
type textarea "跟客戶討論報價前應先Review 過去一年的Tㄏㄛ"
type textarea "x"
type textarea "跟客戶討論報價前應先Review 過去一年的Tㄏㄜ"
type textarea "x"
type textarea "跟客戶討論報價前應先Review 過去一年的Tㄔㄜ"
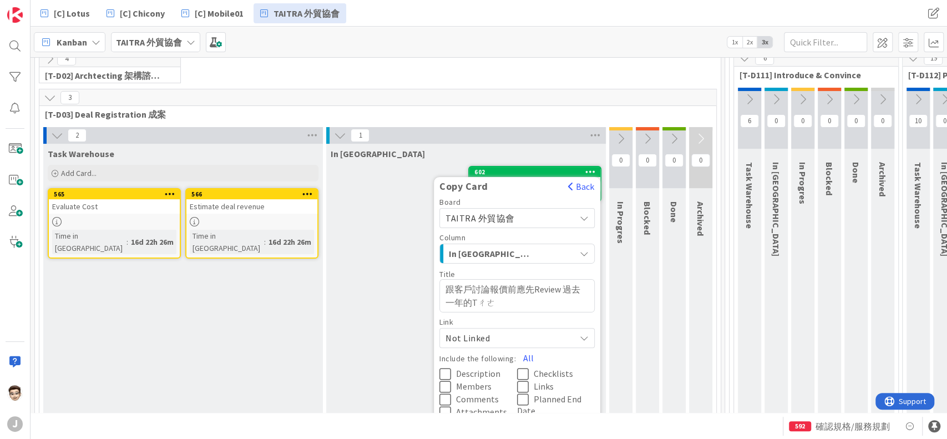
type textarea "x"
type textarea "跟客戶討論報價前應先Review 過去一年的Tㄔ"
type textarea "x"
type textarea "跟客戶討論報價前應先Review 過去一年的T"
type textarea "x"
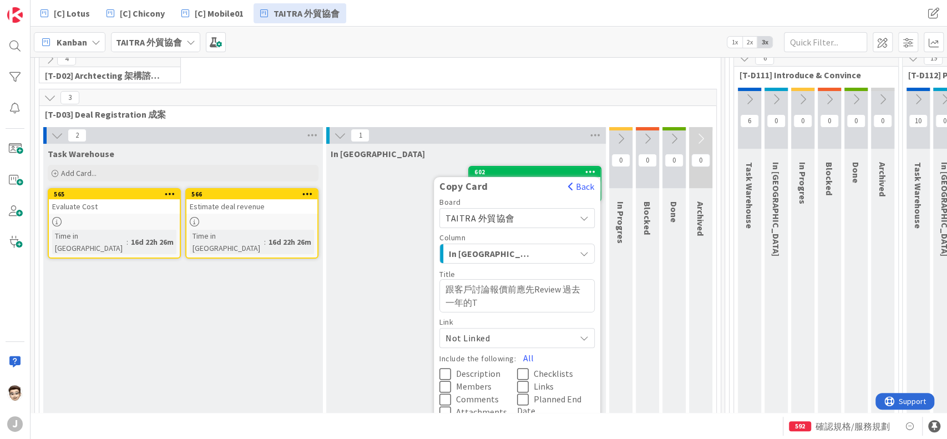
type textarea "跟客戶討論報價前應先Review 過去一年的"
type textarea "x"
type textarea "跟客戶討論報價前應先Review"
type textarea "x"
type textarea "跟客戶討論報價前應先Review"
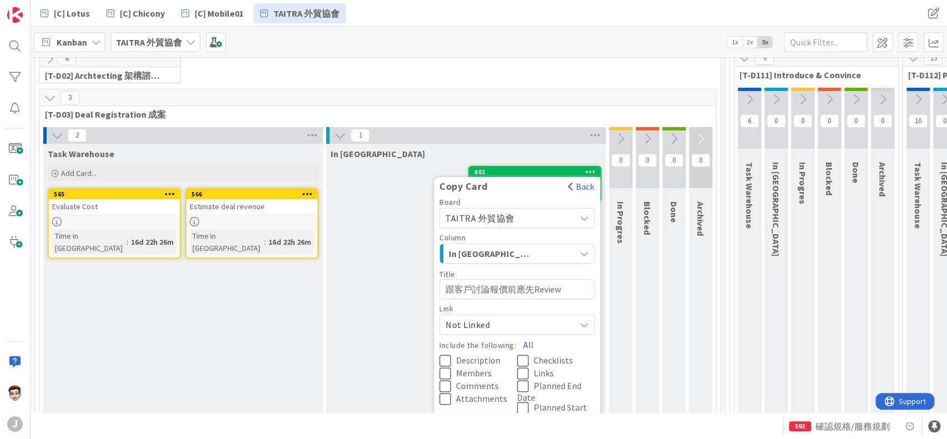
type textarea "x"
type textarea "跟客戶討論報價前應先Revi"
type textarea "x"
type textarea "跟客戶討論報價前應先Rev"
type textarea "x"
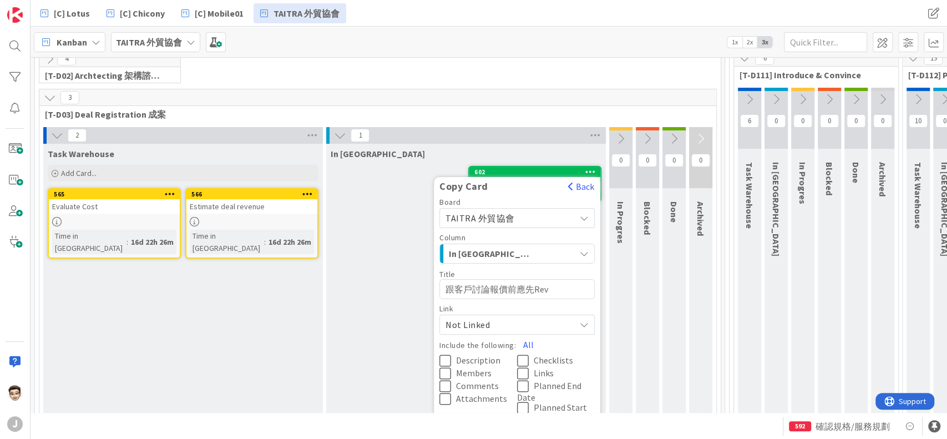
type textarea "跟客戶討論報價前應先Re"
type textarea "x"
type textarea "跟客戶討論報價前應先R"
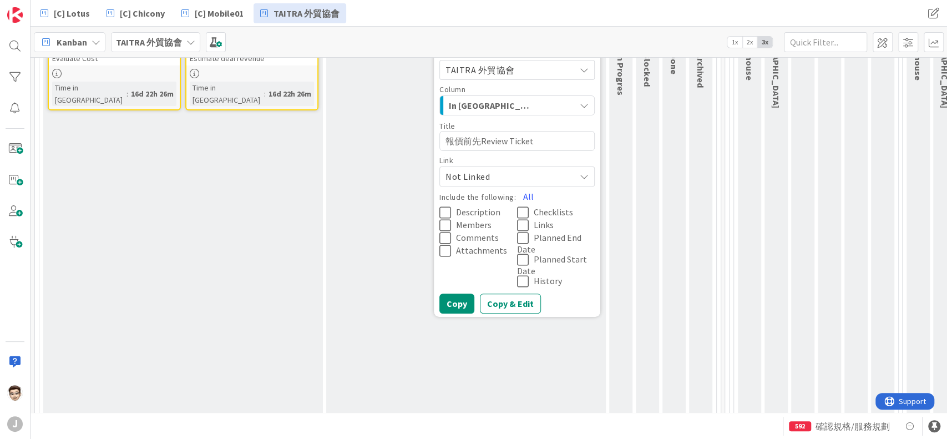
scroll to position [241, 0]
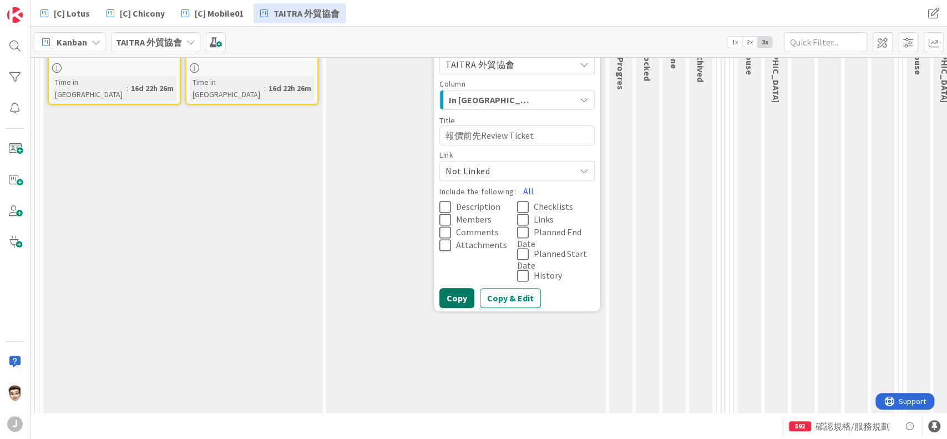
click at [465, 301] on button "Copy" at bounding box center [457, 298] width 35 height 20
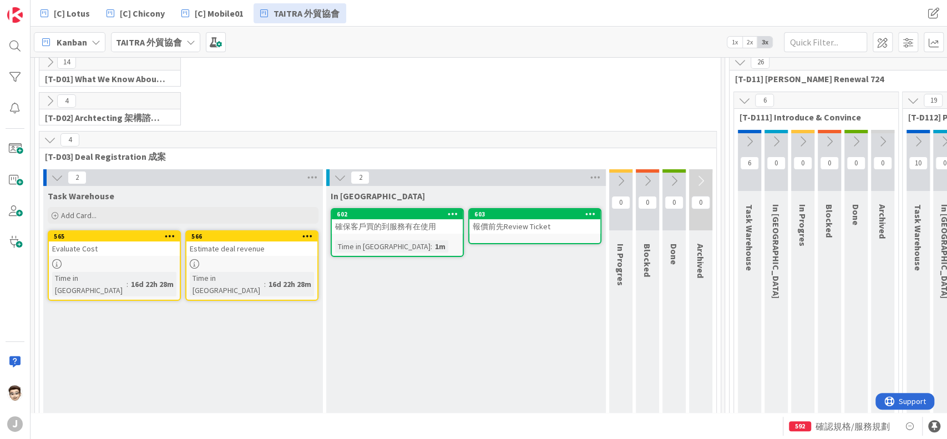
scroll to position [44, 0]
click at [410, 226] on div "確保客戶買的到服務有在使用" at bounding box center [397, 227] width 131 height 14
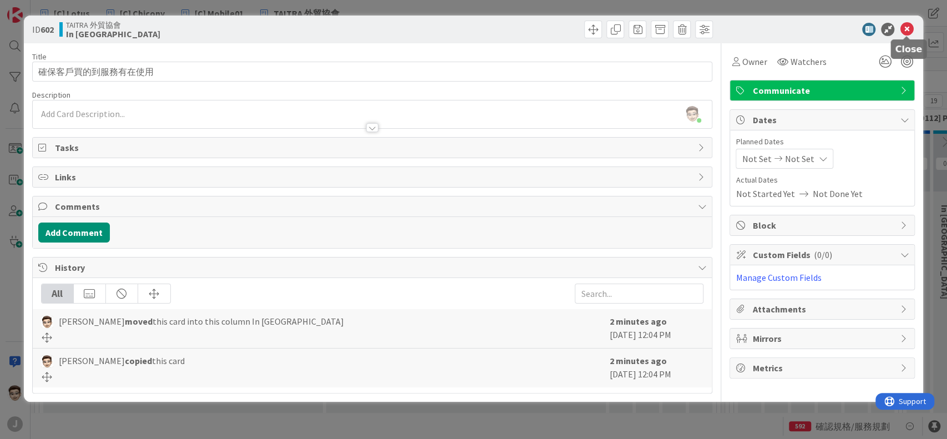
click at [789, 26] on icon at bounding box center [906, 29] width 13 height 13
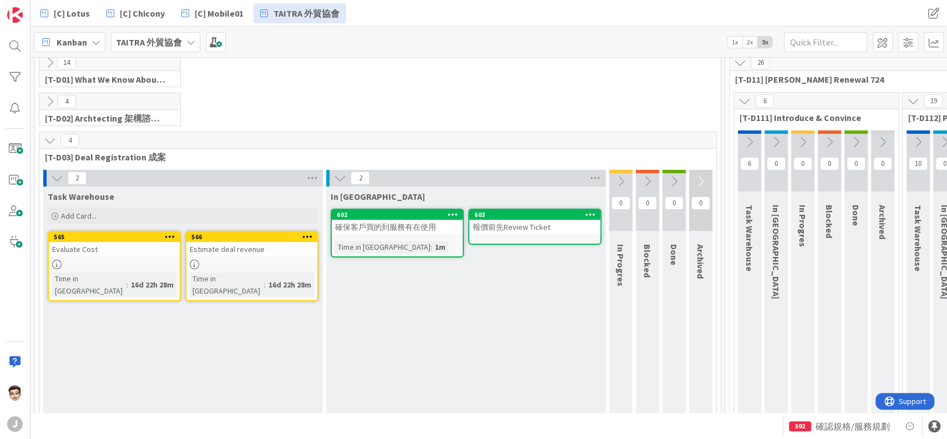
click at [301, 108] on div "4 [T-D02] Archtecting 架構諮詢服務" at bounding box center [377, 112] width 681 height 39
click at [589, 107] on div "4 [T-D02] Archtecting 架構諮詢服務" at bounding box center [377, 112] width 681 height 39
drag, startPoint x: 59, startPoint y: 168, endPoint x: 57, endPoint y: 175, distance: 7.7
click at [57, 175] on icon at bounding box center [57, 178] width 12 height 12
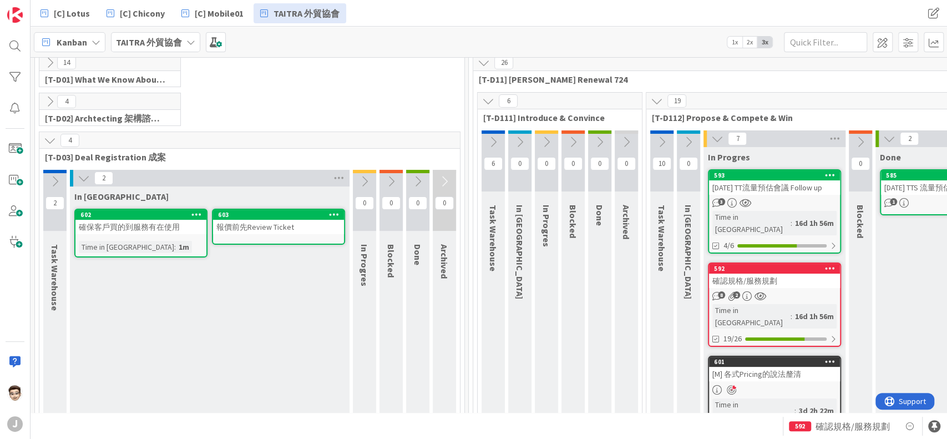
click at [80, 176] on icon at bounding box center [84, 178] width 12 height 12
